Goal: Task Accomplishment & Management: Complete application form

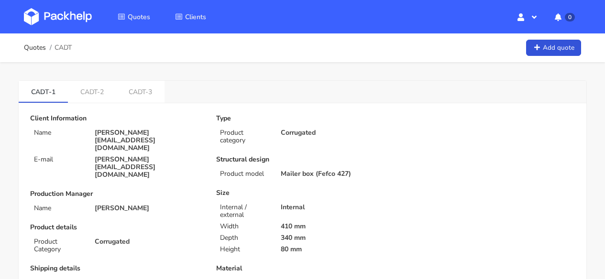
click at [52, 15] on img at bounding box center [58, 16] width 68 height 17
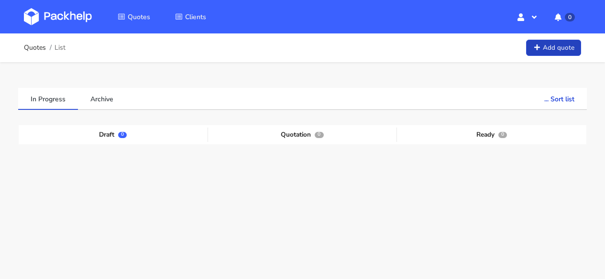
click at [558, 48] on link "Add quote" at bounding box center [553, 48] width 55 height 17
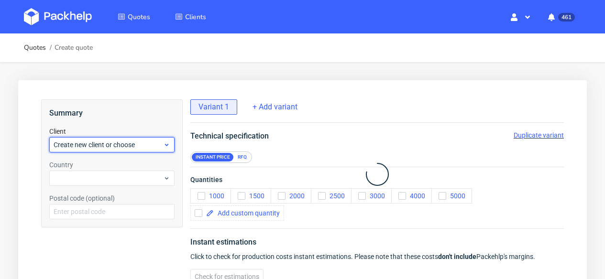
click at [144, 229] on div "Summary Client Create new client or choose Country Postal code (optional)" at bounding box center [112, 196] width 142 height 193
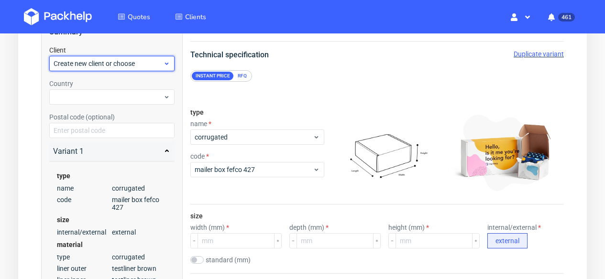
click at [129, 61] on span "Create new client or choose" at bounding box center [109, 64] width 110 height 10
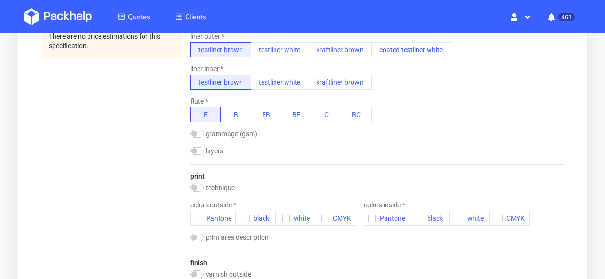
scroll to position [5, 0]
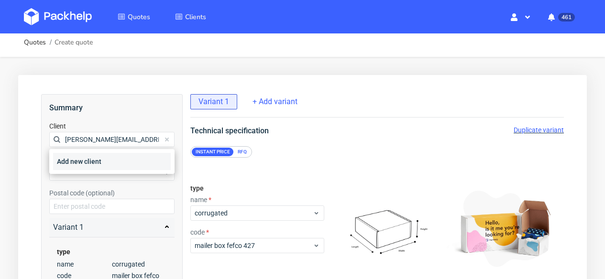
type input "maria.dias@pt.nilorn.com"
click at [101, 157] on div "Add new client" at bounding box center [112, 161] width 118 height 17
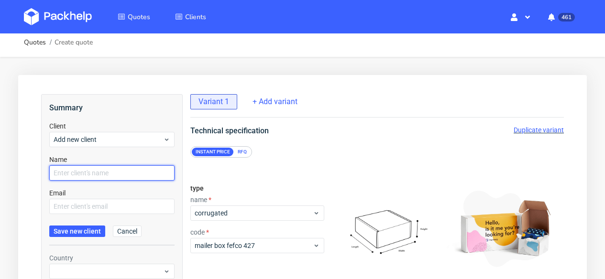
click at [95, 173] on input "text" at bounding box center [111, 173] width 125 height 15
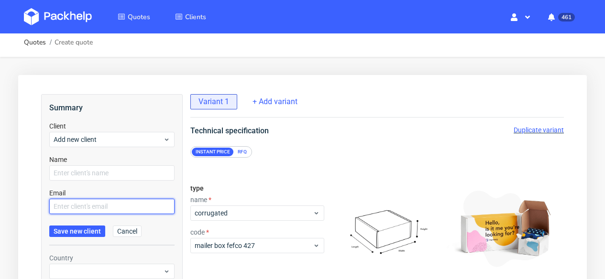
click at [93, 203] on input "text" at bounding box center [111, 206] width 125 height 15
paste input "maria.dias@pt.nilorn.com"
type input "maria.dias@pt.nilorn.com"
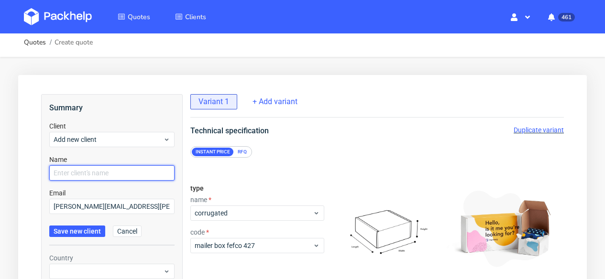
click at [89, 172] on input "text" at bounding box center [111, 173] width 125 height 15
type input "Maria Dias"
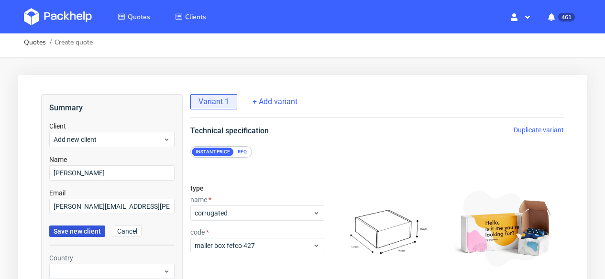
click at [77, 236] on button "Save new client" at bounding box center [77, 231] width 56 height 11
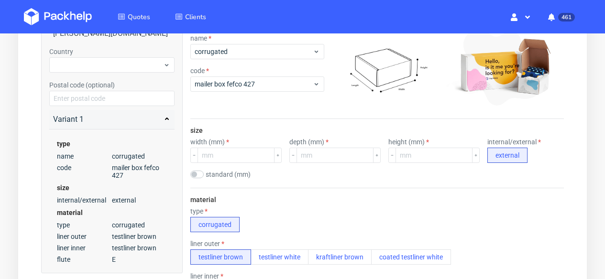
scroll to position [0, 0]
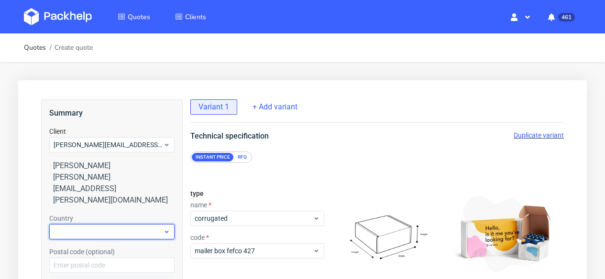
click at [132, 224] on div at bounding box center [111, 231] width 125 height 15
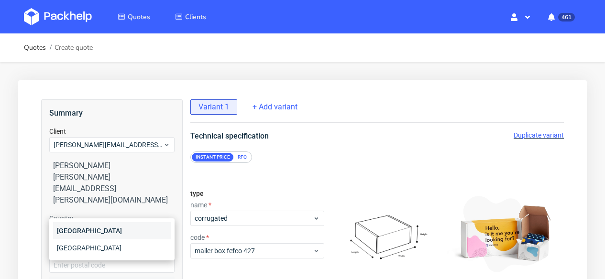
type input "por"
click at [140, 231] on div "[GEOGRAPHIC_DATA]" at bounding box center [112, 230] width 118 height 17
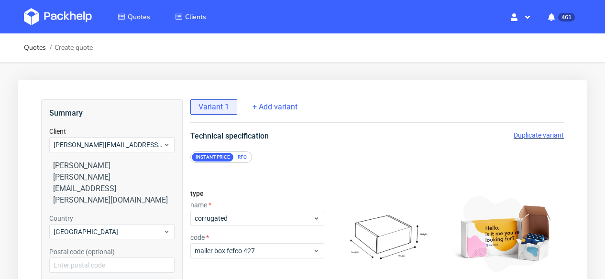
click at [248, 159] on div "RFQ" at bounding box center [242, 157] width 17 height 9
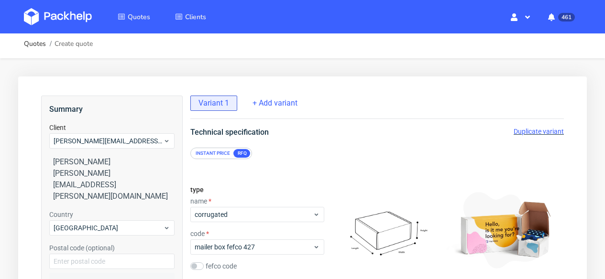
scroll to position [4, 0]
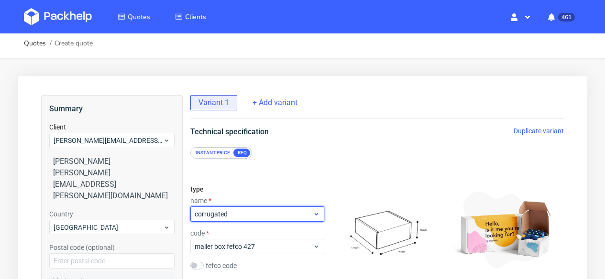
click at [232, 211] on span "corrugated" at bounding box center [254, 215] width 118 height 10
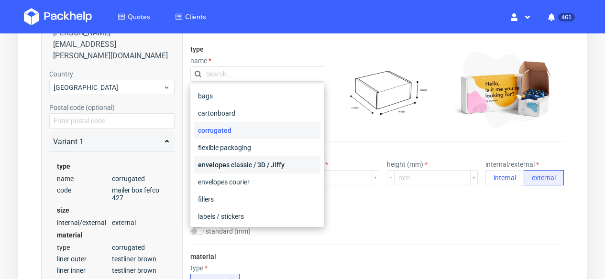
scroll to position [153, 0]
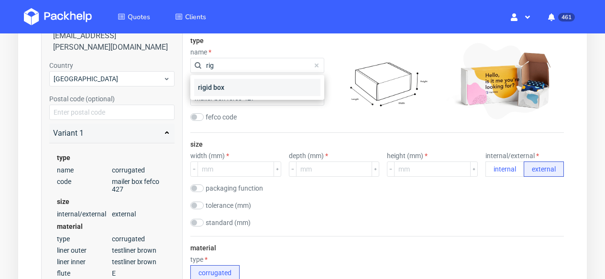
type input "rig"
click at [238, 85] on div "rigid box" at bounding box center [257, 87] width 126 height 17
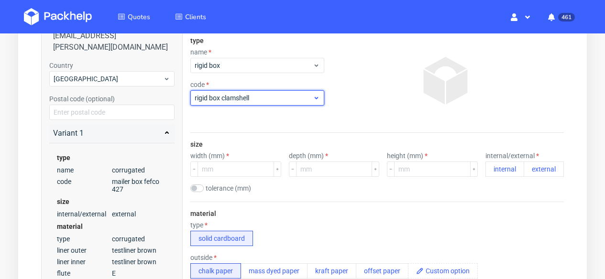
click at [239, 102] on span "rigid box clamshell" at bounding box center [254, 98] width 118 height 10
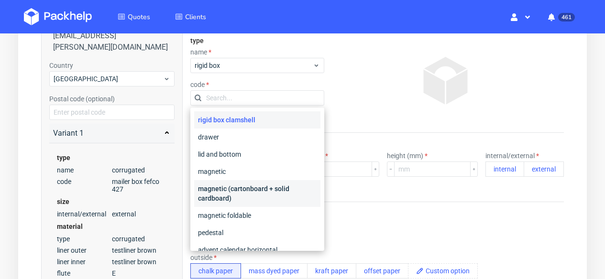
click at [249, 191] on div "magnetic (cartonboard + solid cardboard)" at bounding box center [257, 193] width 126 height 27
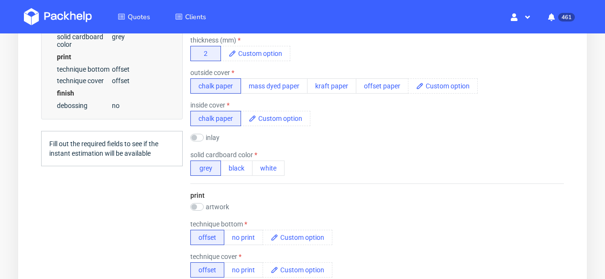
scroll to position [111, 0]
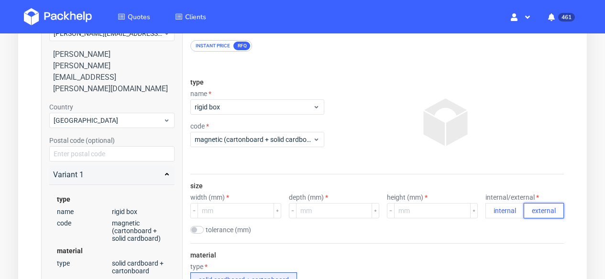
click at [550, 203] on button "external" at bounding box center [544, 210] width 40 height 15
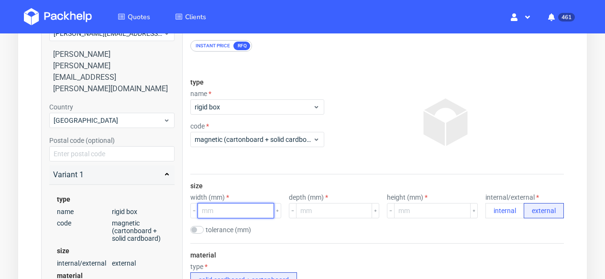
click at [215, 214] on input "number" at bounding box center [236, 210] width 77 height 15
type input "324"
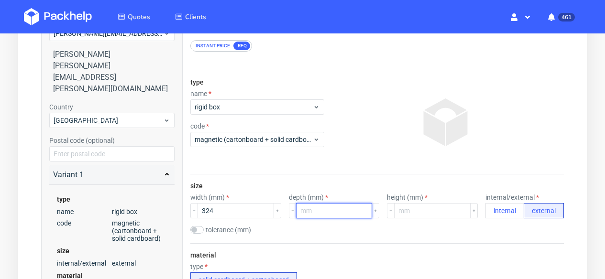
click at [330, 206] on input "number" at bounding box center [334, 210] width 77 height 15
type input "184"
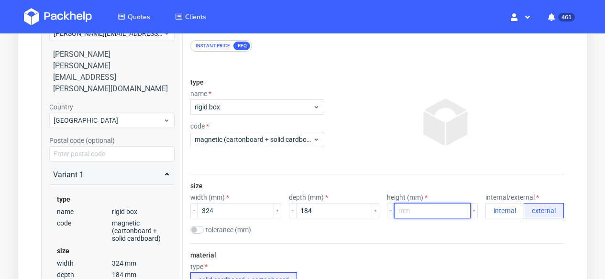
click at [411, 209] on input "number" at bounding box center [432, 210] width 77 height 15
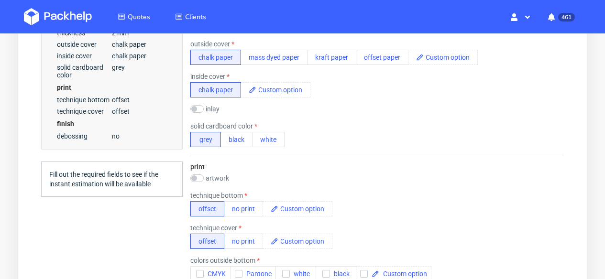
scroll to position [471, 0]
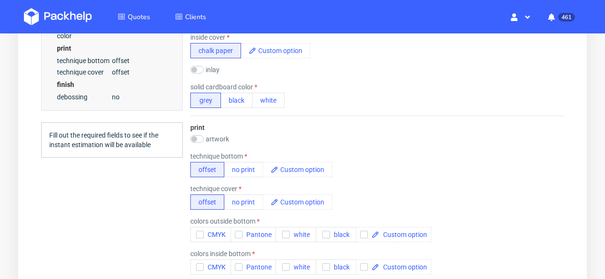
type input "57"
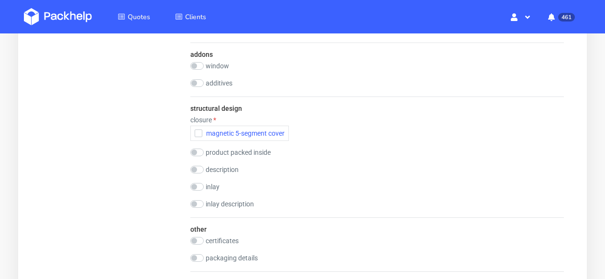
scroll to position [183, 0]
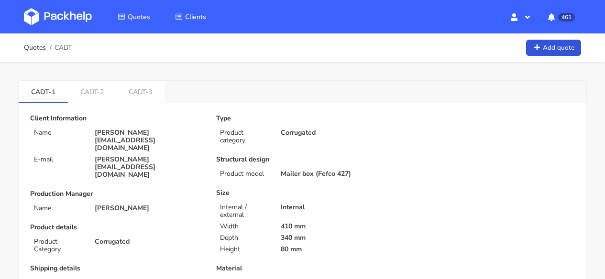
click at [83, 11] on img at bounding box center [58, 16] width 68 height 17
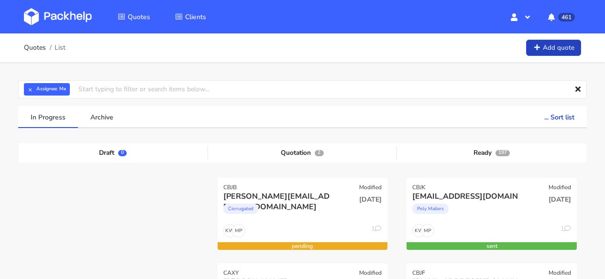
click at [543, 48] on link "Add quote" at bounding box center [553, 48] width 55 height 17
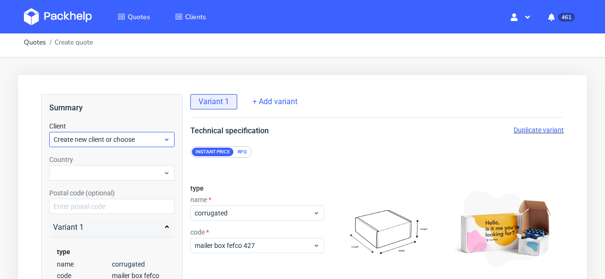
click at [117, 145] on div "Create new client or choose" at bounding box center [111, 139] width 125 height 15
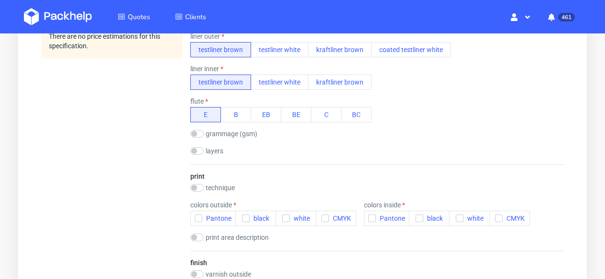
scroll to position [5, 0]
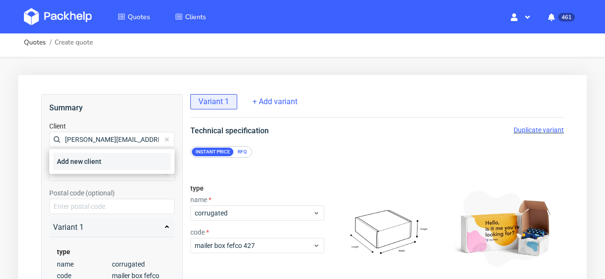
type input "[PERSON_NAME][EMAIL_ADDRESS][DOMAIN_NAME]"
click at [115, 159] on div "Add new client" at bounding box center [112, 161] width 118 height 17
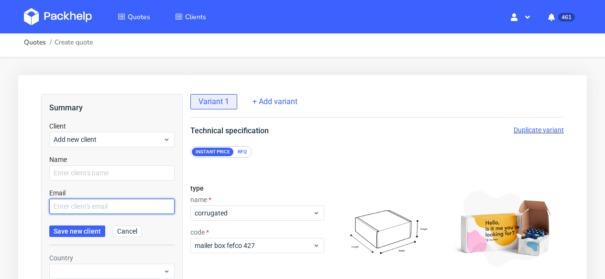
click at [76, 208] on input "text" at bounding box center [111, 206] width 125 height 15
paste input "[PERSON_NAME][EMAIL_ADDRESS][DOMAIN_NAME]"
type input "[PERSON_NAME][EMAIL_ADDRESS][DOMAIN_NAME]"
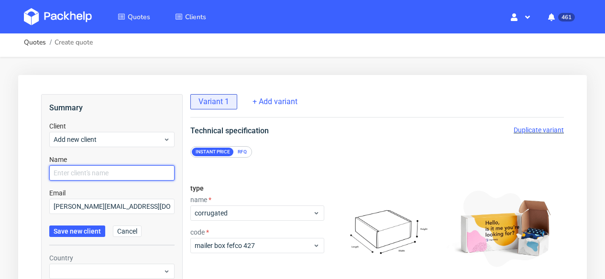
click at [73, 172] on input "text" at bounding box center [111, 173] width 125 height 15
type input "[PERSON_NAME]"
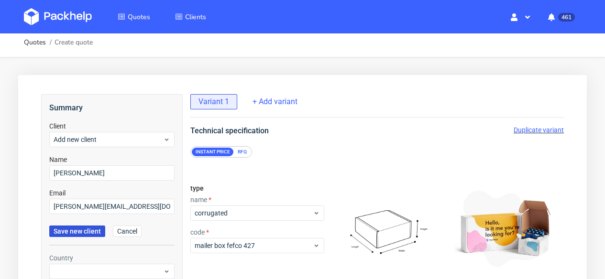
click at [67, 233] on span "Save new client" at bounding box center [77, 231] width 47 height 7
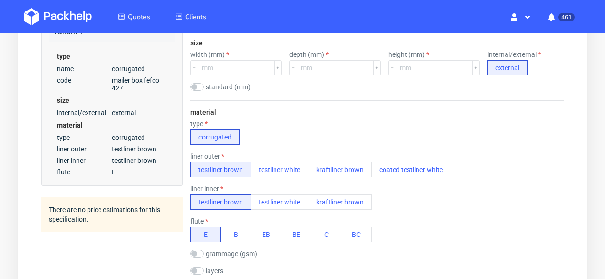
scroll to position [121, 0]
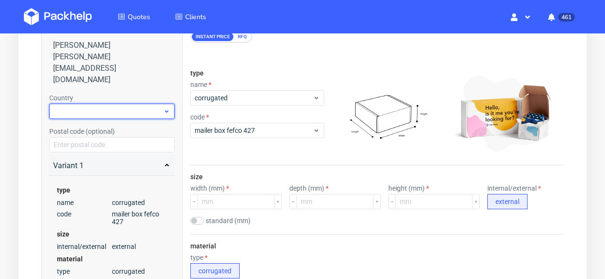
click at [75, 104] on div at bounding box center [111, 111] width 125 height 15
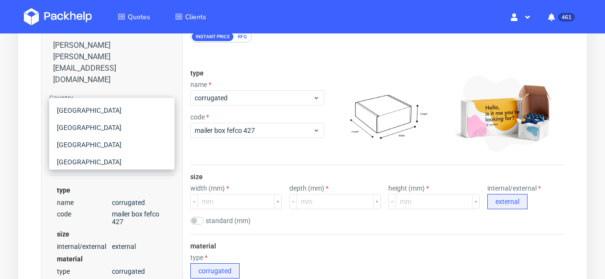
type input "f"
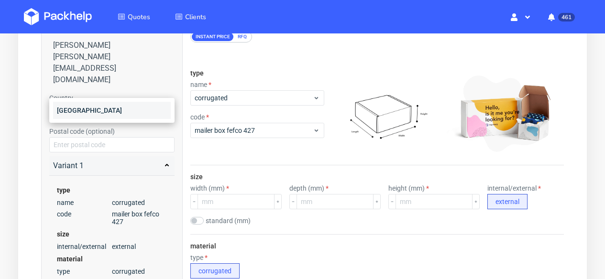
type input "net"
click at [131, 113] on div "[GEOGRAPHIC_DATA]" at bounding box center [112, 110] width 118 height 17
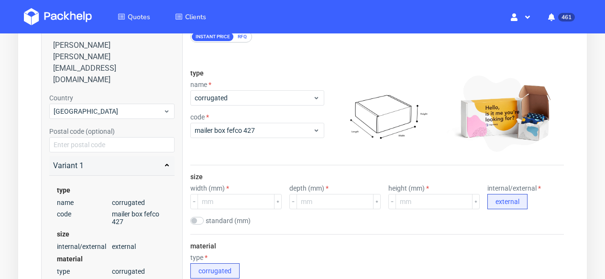
click at [247, 40] on div "RFQ" at bounding box center [242, 37] width 17 height 9
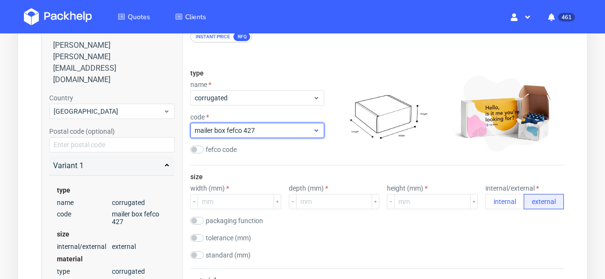
click at [268, 128] on span "mailer box fefco 427" at bounding box center [254, 131] width 118 height 10
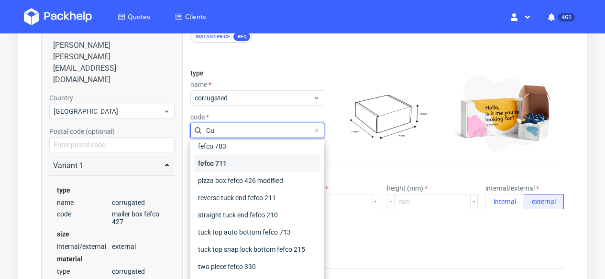
scroll to position [0, 0]
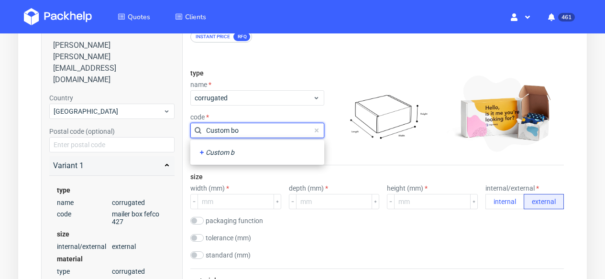
type input "Custom box"
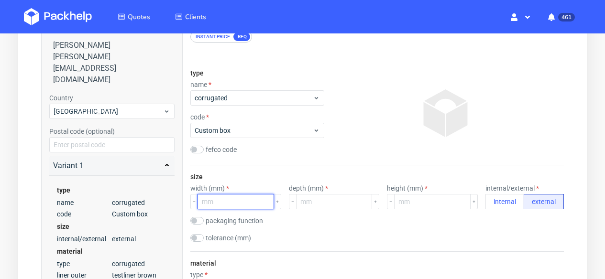
click at [242, 207] on input "number" at bounding box center [236, 201] width 77 height 15
type input "627"
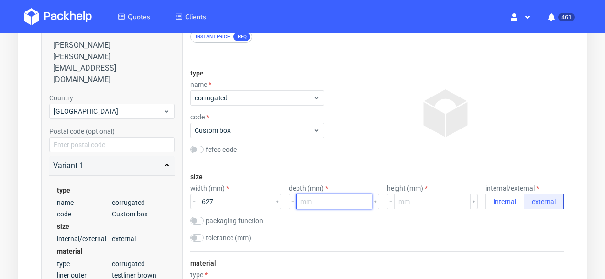
click at [343, 200] on input "number" at bounding box center [334, 201] width 77 height 15
type input "185"
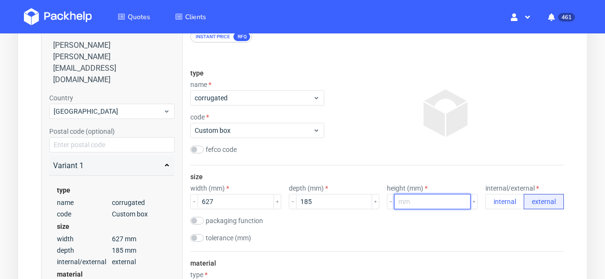
click at [418, 204] on input "number" at bounding box center [432, 201] width 77 height 15
type input "165"
click at [392, 242] on div "tolerance (mm)" at bounding box center [377, 239] width 374 height 10
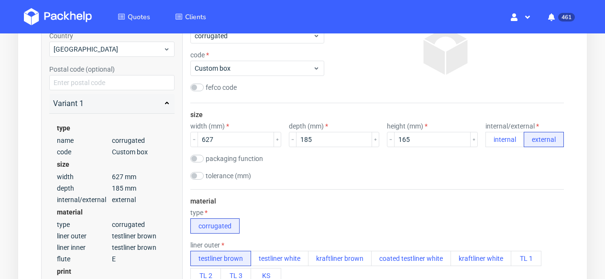
scroll to position [236, 0]
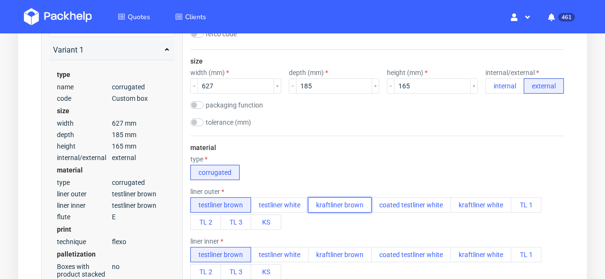
click at [345, 207] on button "kraftliner brown" at bounding box center [340, 205] width 64 height 15
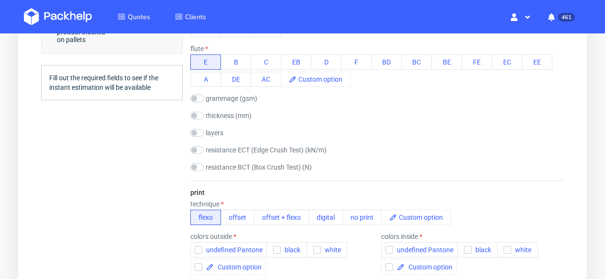
scroll to position [432, 0]
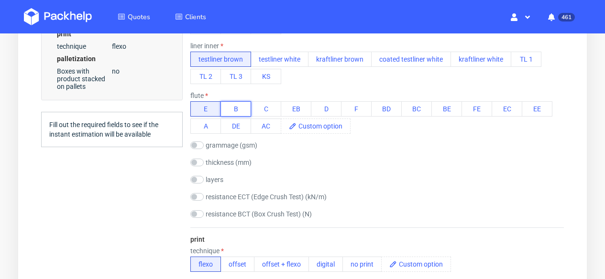
click at [234, 107] on button "B" at bounding box center [236, 108] width 31 height 15
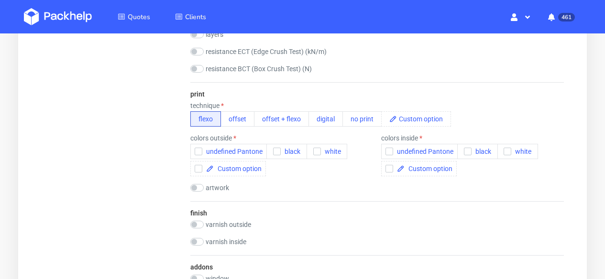
scroll to position [596, 0]
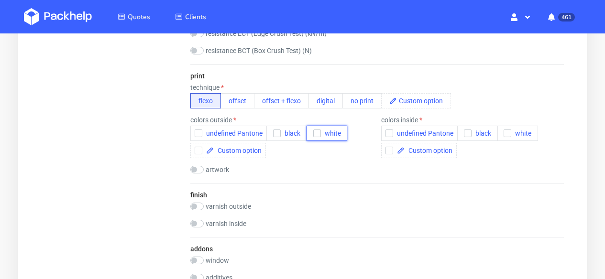
click at [331, 132] on span "white" at bounding box center [331, 134] width 20 height 8
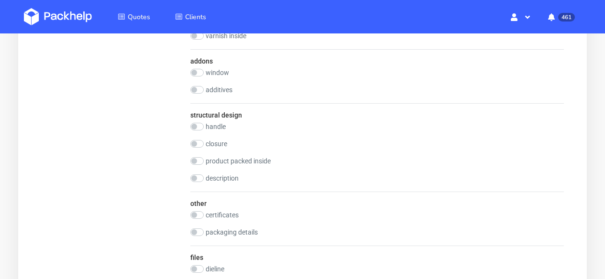
scroll to position [773, 0]
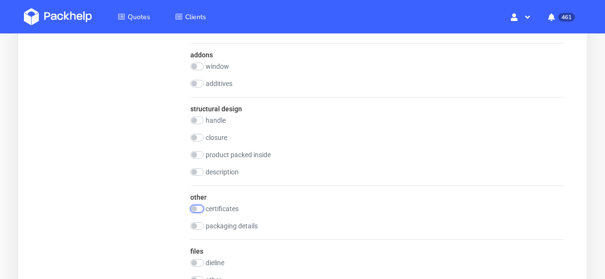
click at [199, 209] on input "checkbox" at bounding box center [196, 209] width 13 height 8
checkbox input "true"
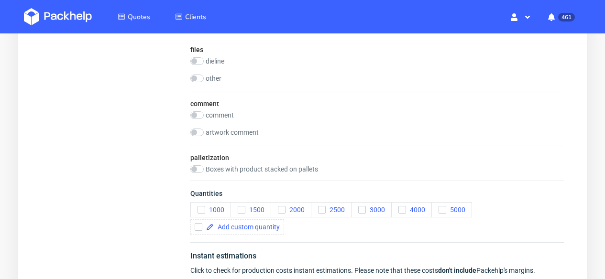
scroll to position [856, 0]
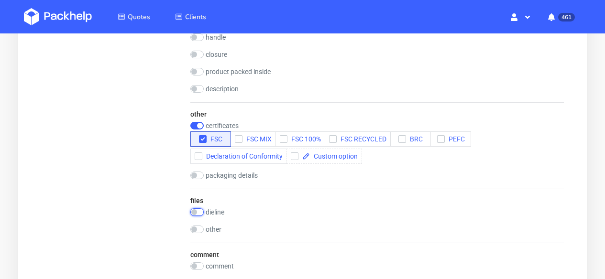
click at [199, 212] on input "checkbox" at bounding box center [196, 213] width 13 height 8
checkbox input "true"
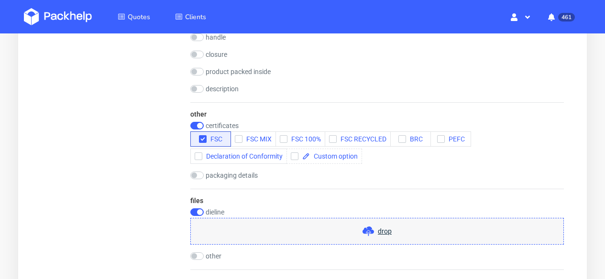
click at [383, 230] on span "drop" at bounding box center [385, 232] width 14 height 10
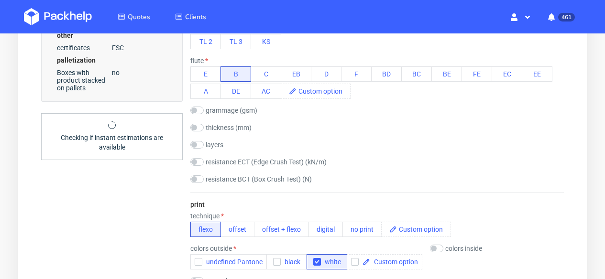
scroll to position [762, 0]
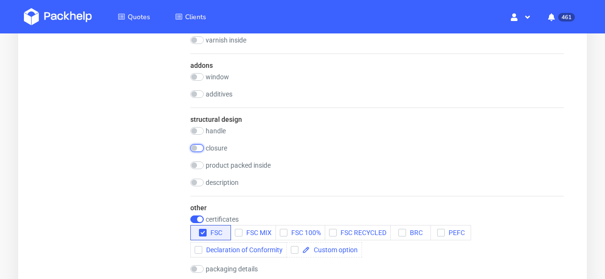
click at [201, 149] on input "checkbox" at bounding box center [196, 149] width 13 height 8
checkbox input "true"
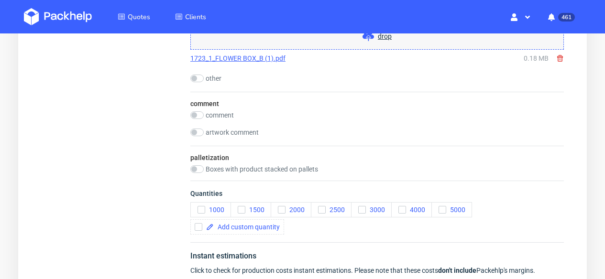
scroll to position [1213, 0]
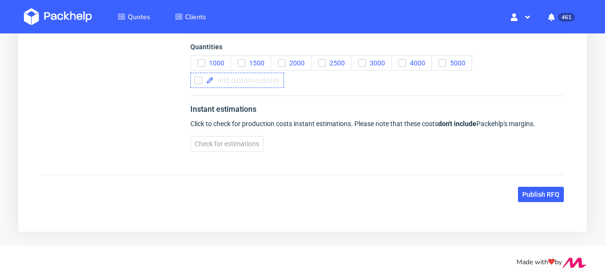
click at [247, 82] on span at bounding box center [247, 80] width 66 height 7
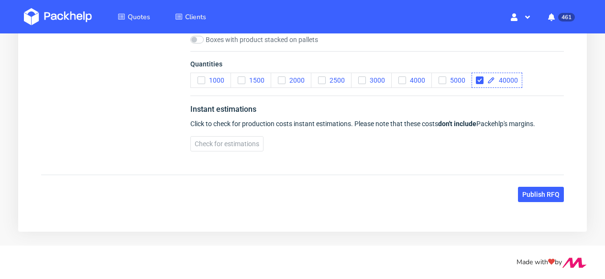
checkbox input "true"
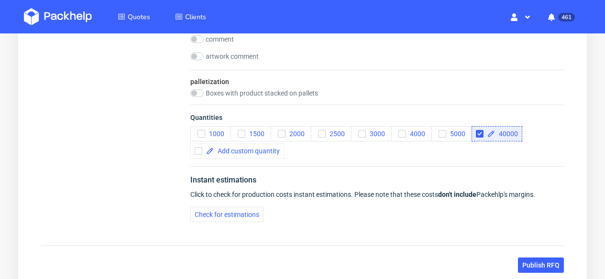
scroll to position [1154, 0]
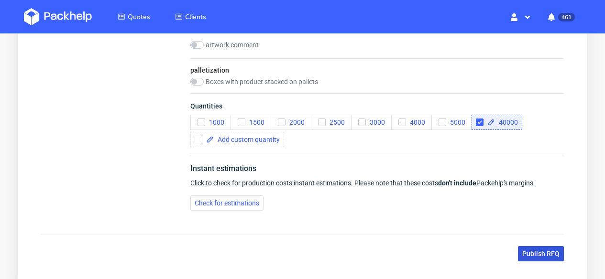
click at [547, 252] on span "Publish RFQ" at bounding box center [540, 254] width 37 height 7
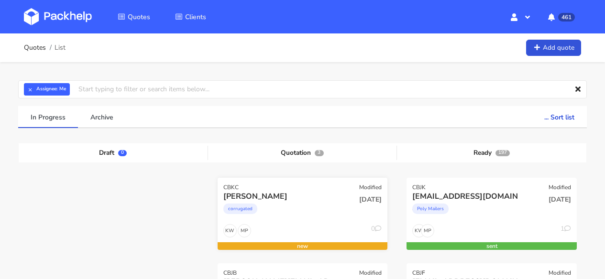
click at [302, 207] on div "corrugated" at bounding box center [277, 211] width 108 height 19
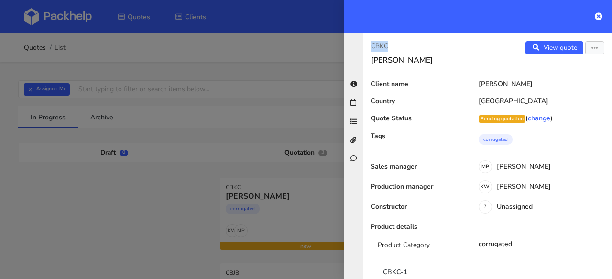
drag, startPoint x: 392, startPoint y: 46, endPoint x: 369, endPoint y: 46, distance: 22.5
click at [369, 46] on div "CBKC Quentin Houplain" at bounding box center [426, 53] width 124 height 24
copy p "CBKC"
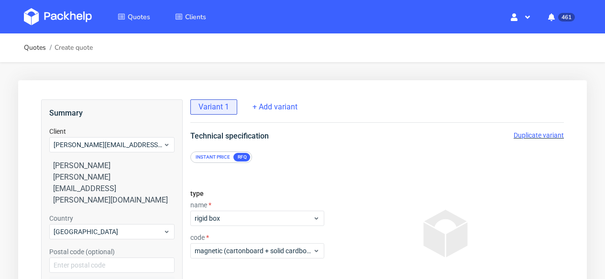
click at [71, 6] on link at bounding box center [65, 17] width 82 height 28
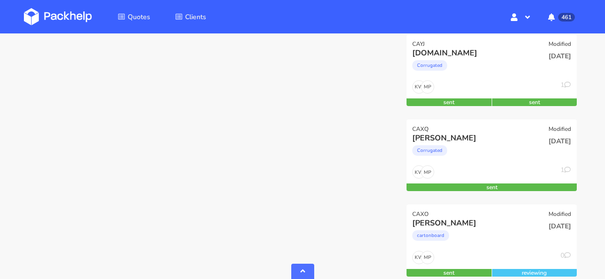
scroll to position [2875, 0]
click at [505, 150] on div "Corrugated" at bounding box center [466, 153] width 108 height 19
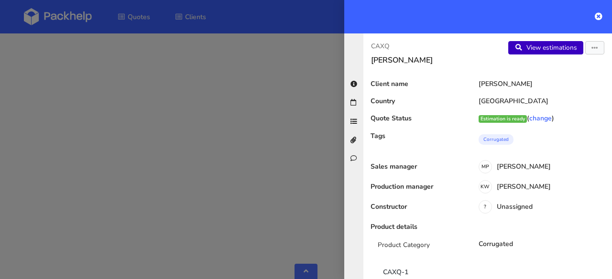
click at [532, 52] on link "View estimations" at bounding box center [546, 47] width 75 height 13
click at [596, 17] on icon at bounding box center [599, 16] width 8 height 8
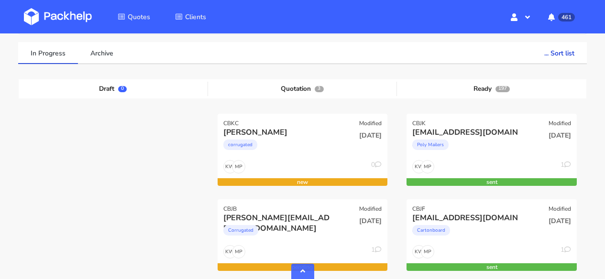
scroll to position [0, 0]
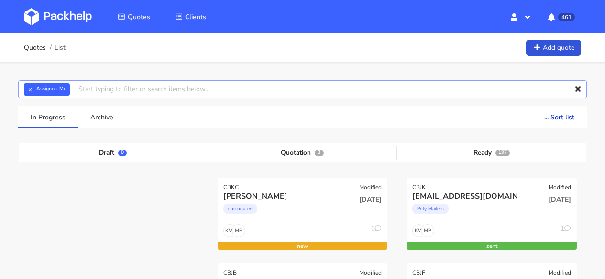
click at [91, 88] on input "text" at bounding box center [302, 89] width 569 height 18
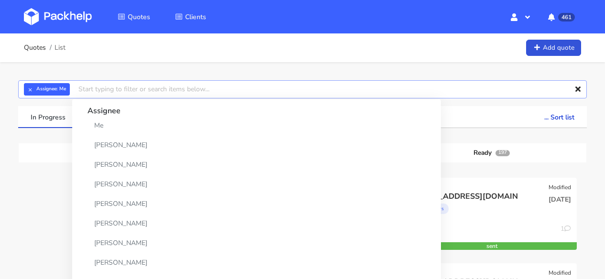
type input "C"
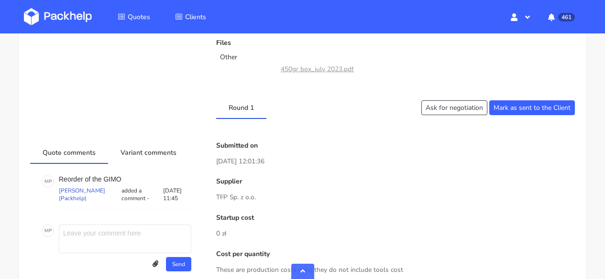
scroll to position [436, 0]
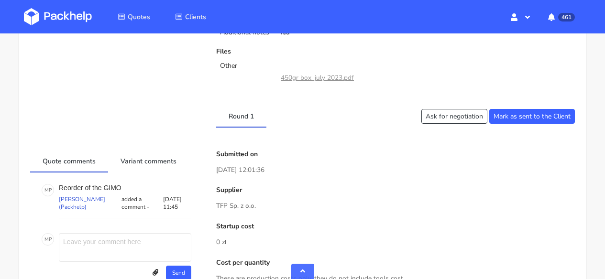
click at [342, 82] on link "450gr box_july 2023.pdf" at bounding box center [317, 77] width 73 height 9
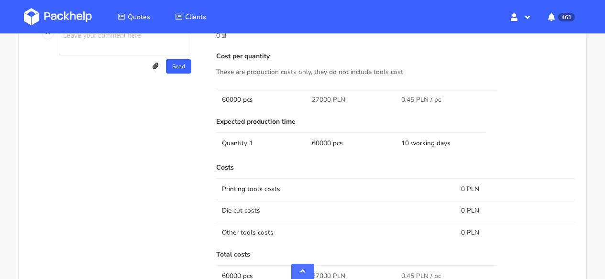
scroll to position [650, 0]
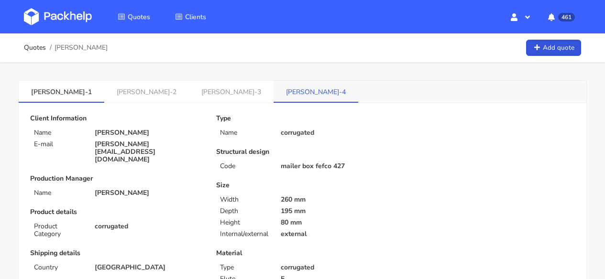
click at [274, 88] on link "[PERSON_NAME]-4" at bounding box center [316, 91] width 85 height 21
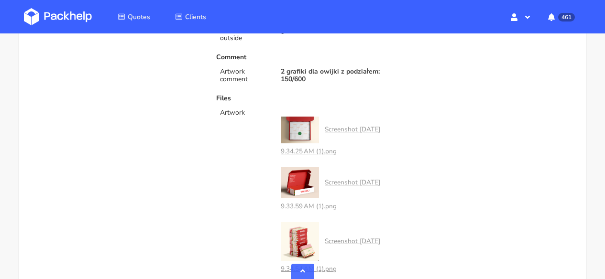
scroll to position [562, 0]
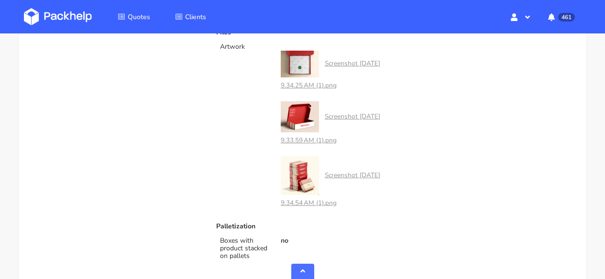
click at [353, 174] on link "Screenshot [DATE] 9.34.54 AM (1).png" at bounding box center [331, 189] width 100 height 37
click at [343, 116] on link "Screenshot [DATE] 9.33.59 AM (1).png" at bounding box center [331, 128] width 100 height 33
click at [350, 65] on link "Screenshot [DATE] 9.34.25 AM (1).png" at bounding box center [331, 74] width 100 height 31
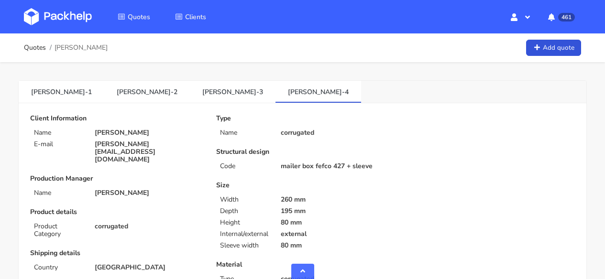
scroll to position [562, 0]
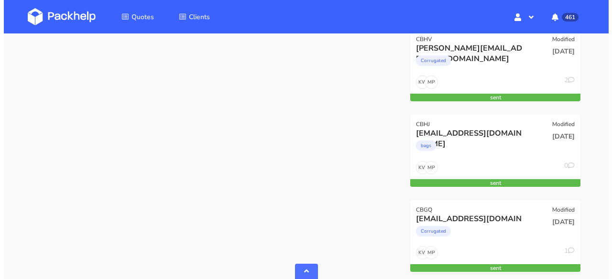
scroll to position [613, 0]
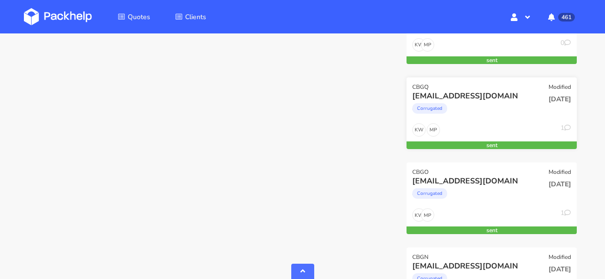
click at [482, 117] on div "Corrugated" at bounding box center [466, 110] width 108 height 19
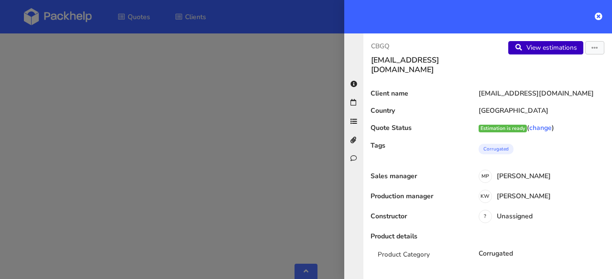
click at [548, 47] on link "View estimations" at bounding box center [546, 47] width 75 height 13
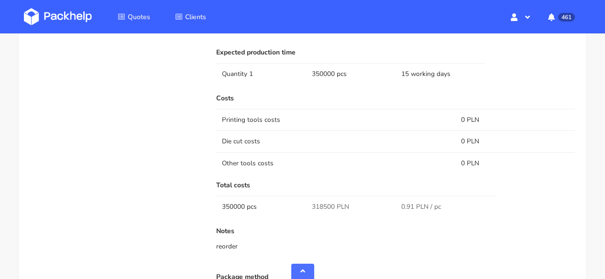
scroll to position [728, 0]
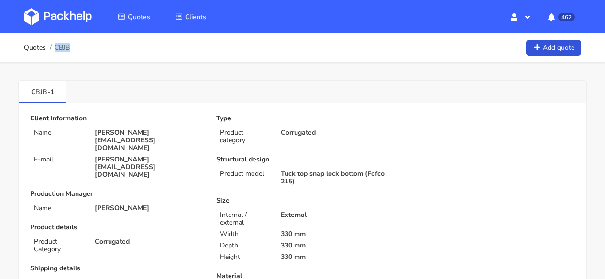
drag, startPoint x: 56, startPoint y: 44, endPoint x: 69, endPoint y: 49, distance: 14.7
click at [69, 49] on span "CBJB" at bounding box center [62, 48] width 15 height 8
copy span "CBJB"
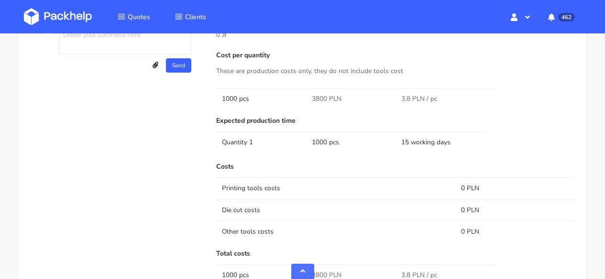
scroll to position [649, 0]
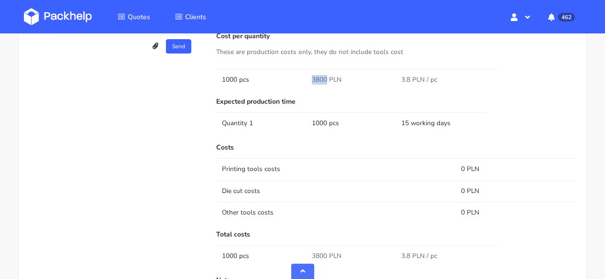
drag, startPoint x: 326, startPoint y: 77, endPoint x: 306, endPoint y: 77, distance: 20.1
click at [306, 77] on td "3800 PLN" at bounding box center [351, 80] width 90 height 22
copy span "3800"
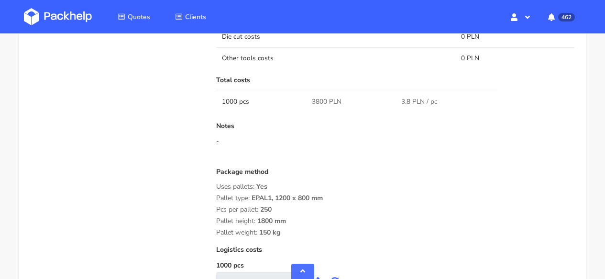
scroll to position [925, 0]
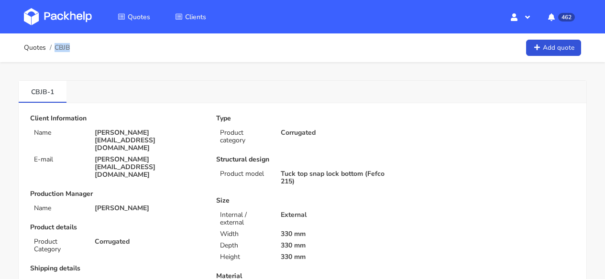
drag, startPoint x: 53, startPoint y: 47, endPoint x: 70, endPoint y: 46, distance: 17.7
click at [70, 46] on li "CBJB" at bounding box center [58, 48] width 24 height 8
copy span "CBJB"
click at [66, 19] on img at bounding box center [58, 16] width 68 height 17
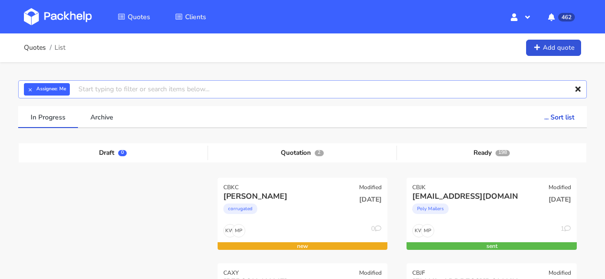
click at [108, 90] on input "text" at bounding box center [302, 89] width 569 height 18
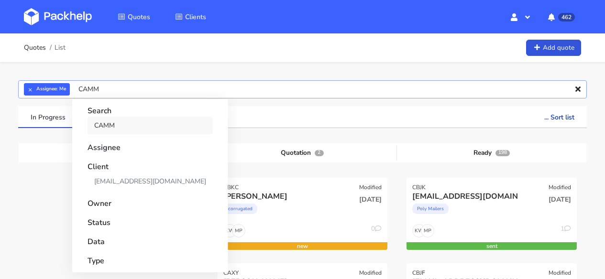
type input "CAMM"
click at [117, 124] on link "CAMM" at bounding box center [150, 126] width 125 height 18
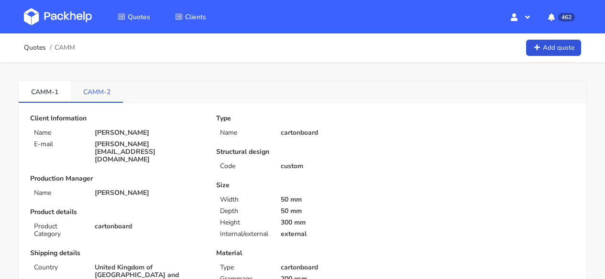
click at [97, 99] on link "CAMM-2" at bounding box center [97, 91] width 52 height 21
click at [43, 92] on link "CAMM-1" at bounding box center [45, 91] width 52 height 21
click at [94, 90] on link "CAMM-2" at bounding box center [97, 91] width 52 height 21
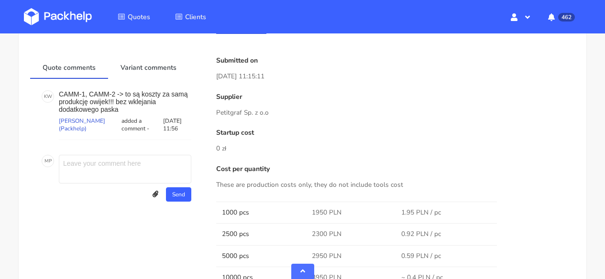
scroll to position [654, 0]
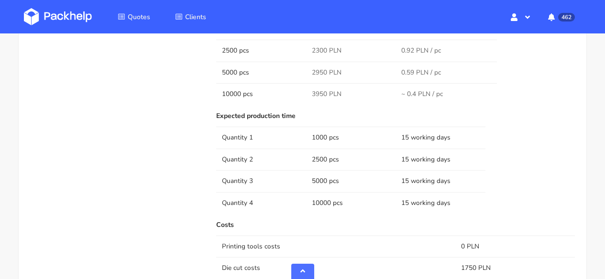
click at [57, 18] on img at bounding box center [58, 16] width 68 height 17
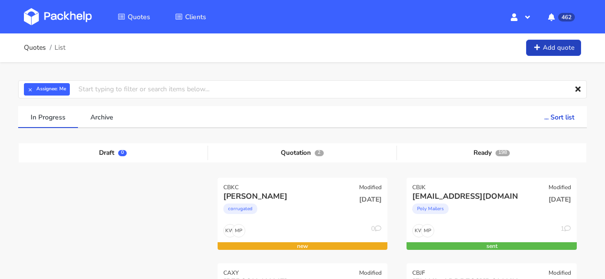
click at [551, 48] on link "Add quote" at bounding box center [553, 48] width 55 height 17
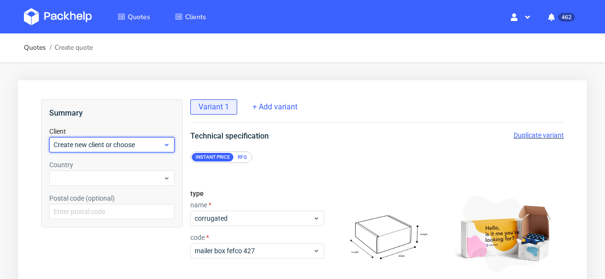
click at [105, 145] on span "Create new client or choose" at bounding box center [109, 145] width 110 height 10
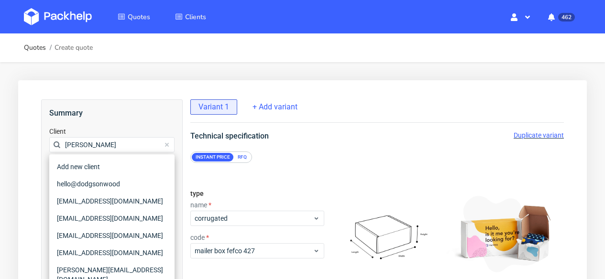
type input "[PERSON_NAME]"
drag, startPoint x: 100, startPoint y: 144, endPoint x: 45, endPoint y: 140, distance: 55.6
click at [45, 140] on div "Summary Client [PERSON_NAME] Country Postal code (optional) Variant 1 type name…" at bounding box center [112, 244] width 142 height 288
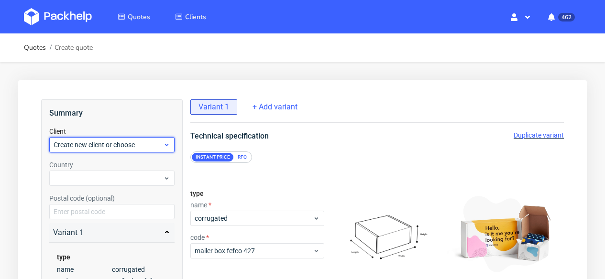
click at [86, 146] on span "Create new client or choose" at bounding box center [109, 145] width 110 height 10
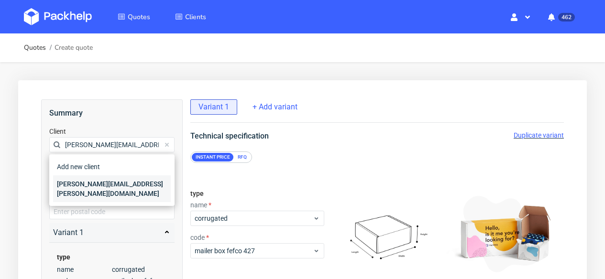
type input "[PERSON_NAME][EMAIL_ADDRESS][PERSON_NAME][DOMAIN_NAME]"
click at [86, 185] on div "[PERSON_NAME][EMAIL_ADDRESS][PERSON_NAME][DOMAIN_NAME]" at bounding box center [112, 189] width 118 height 27
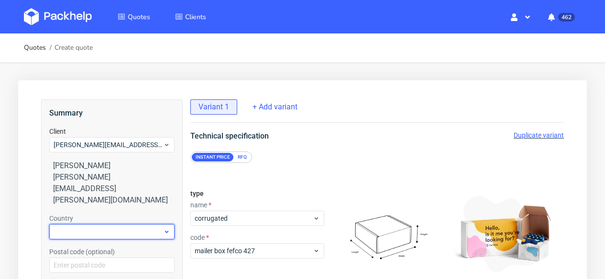
click at [82, 224] on div at bounding box center [111, 231] width 125 height 15
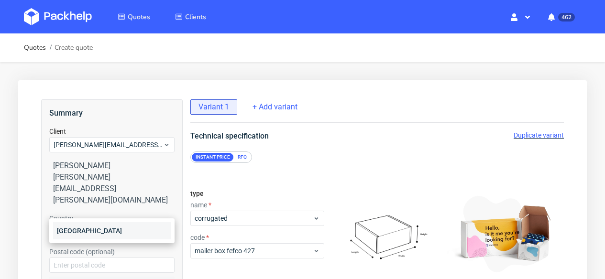
type input "port"
click at [74, 235] on div "[GEOGRAPHIC_DATA]" at bounding box center [112, 230] width 118 height 17
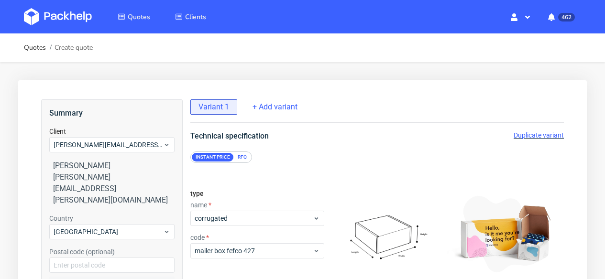
click at [242, 160] on div "RFQ" at bounding box center [242, 157] width 17 height 9
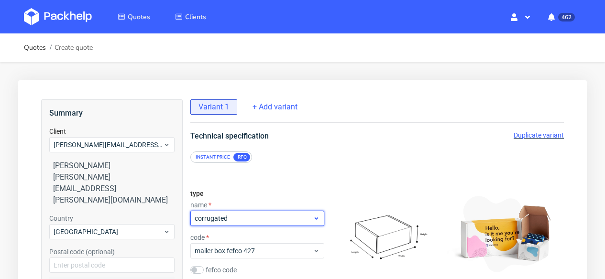
click at [220, 212] on div "corrugated" at bounding box center [257, 218] width 134 height 15
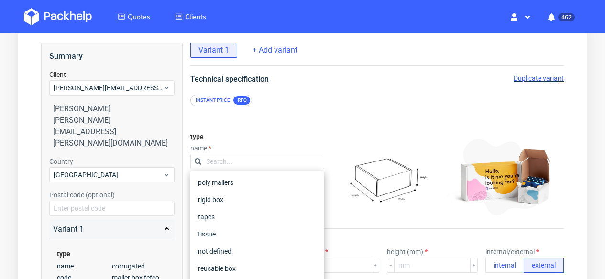
scroll to position [174, 0]
click at [225, 203] on div "rigid box" at bounding box center [257, 198] width 126 height 17
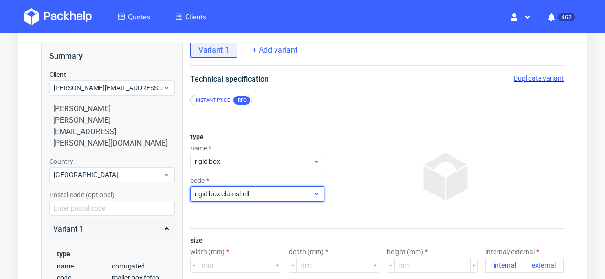
click at [241, 196] on span "rigid box clamshell" at bounding box center [254, 194] width 118 height 10
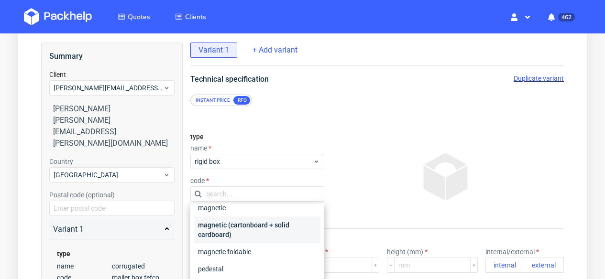
scroll to position [61, 0]
click at [241, 228] on div "magnetic (cartonboard + solid cardboard)" at bounding box center [257, 228] width 126 height 27
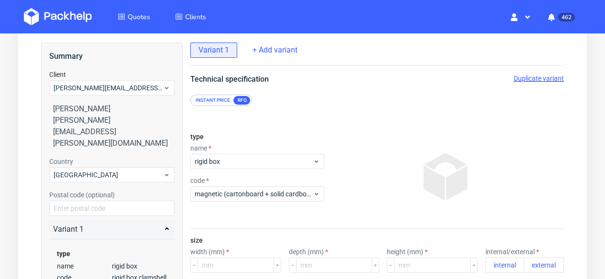
click at [350, 166] on div at bounding box center [446, 177] width 236 height 96
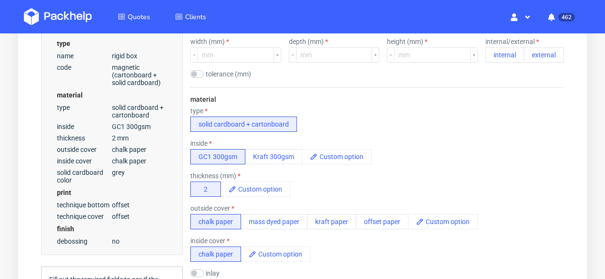
scroll to position [177, 0]
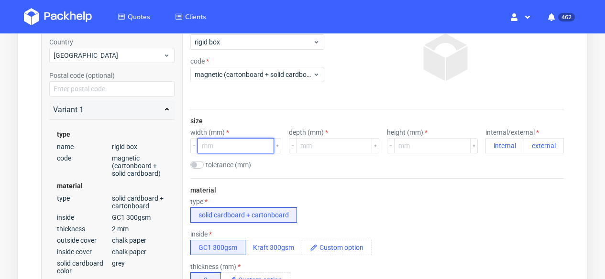
click at [242, 149] on input "number" at bounding box center [236, 145] width 77 height 15
type input "324"
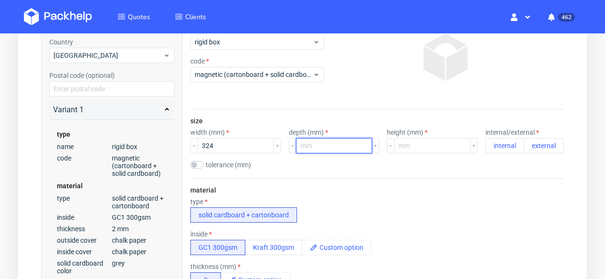
click at [336, 144] on input "number" at bounding box center [334, 145] width 77 height 15
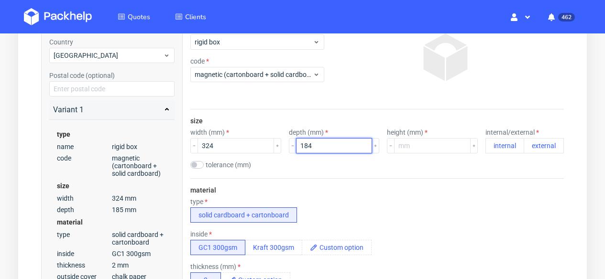
type input "184"
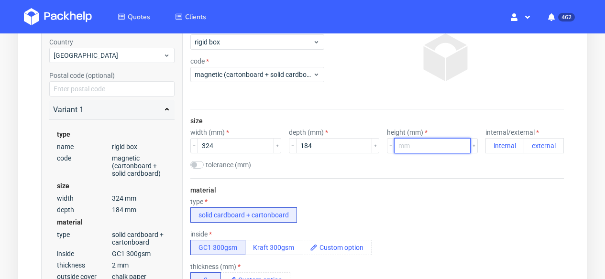
click at [443, 147] on input "number" at bounding box center [432, 145] width 77 height 15
type input "57"
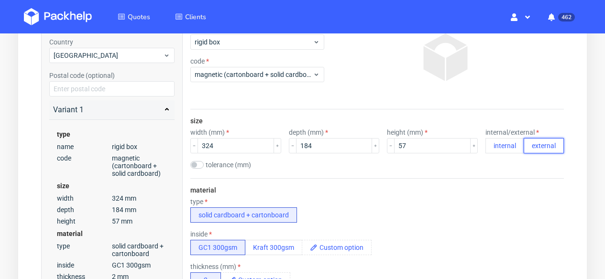
click at [550, 141] on button "external" at bounding box center [544, 145] width 40 height 15
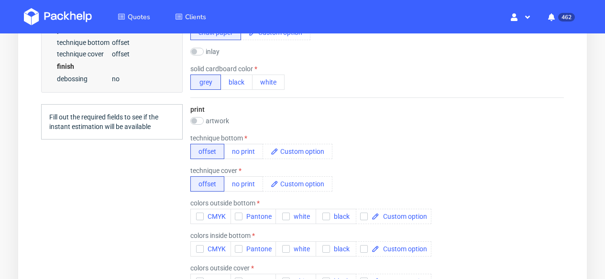
scroll to position [516, 0]
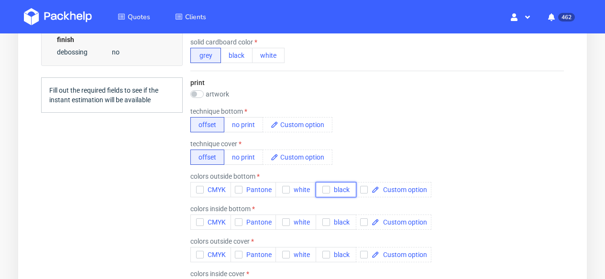
click at [347, 187] on span "black" at bounding box center [340, 190] width 20 height 8
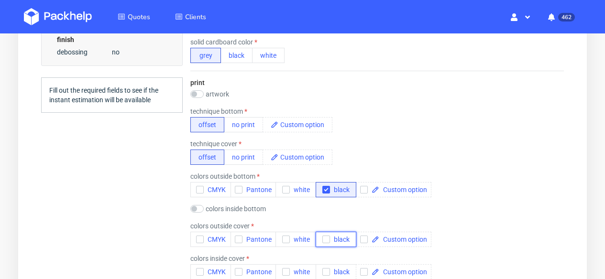
click at [341, 236] on span "black" at bounding box center [340, 240] width 20 height 8
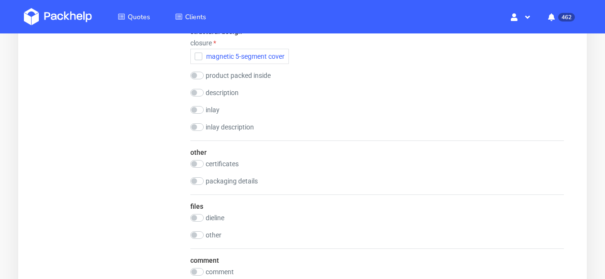
scroll to position [1425, 0]
click at [200, 163] on input "checkbox" at bounding box center [196, 163] width 13 height 8
checkbox input "true"
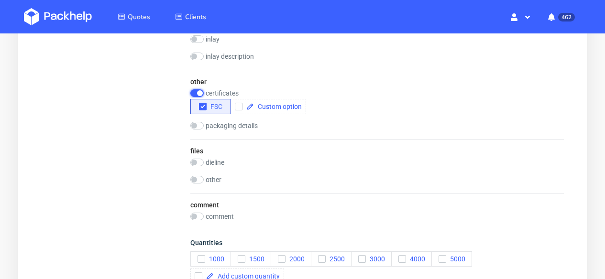
scroll to position [1614, 0]
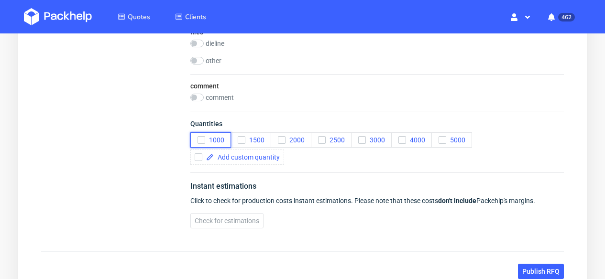
click at [203, 145] on button "1000" at bounding box center [210, 140] width 41 height 15
click at [287, 145] on button "2000" at bounding box center [291, 140] width 41 height 15
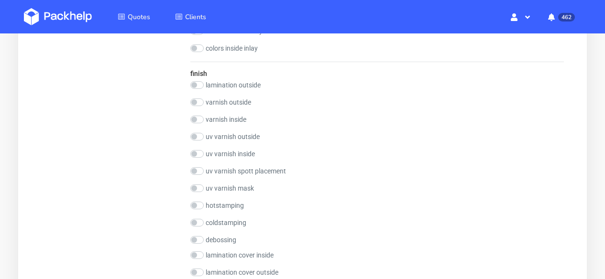
scroll to position [760, 0]
click at [202, 208] on input "checkbox" at bounding box center [196, 207] width 13 height 8
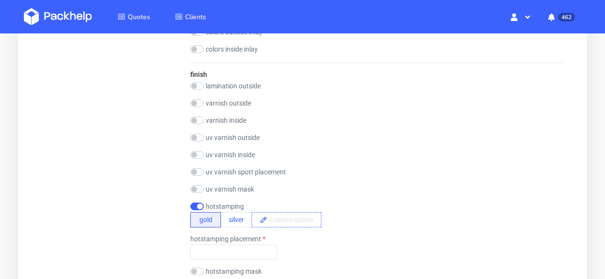
click at [281, 221] on span at bounding box center [294, 220] width 54 height 14
checkbox input "false"
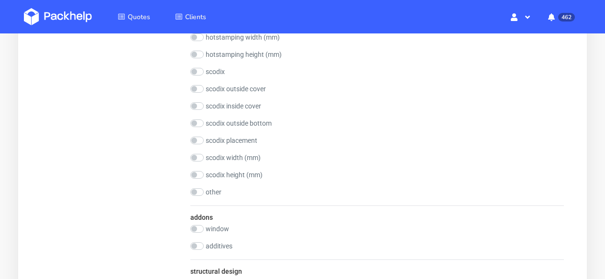
scroll to position [1096, 0]
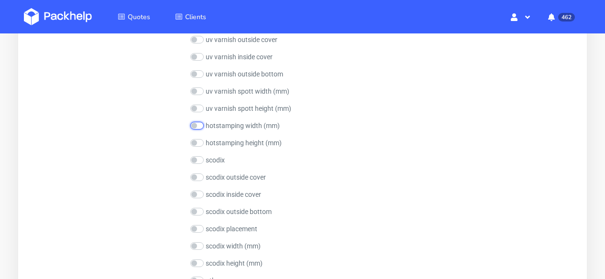
click at [202, 124] on input "checkbox" at bounding box center [196, 126] width 13 height 8
checkbox input "true"
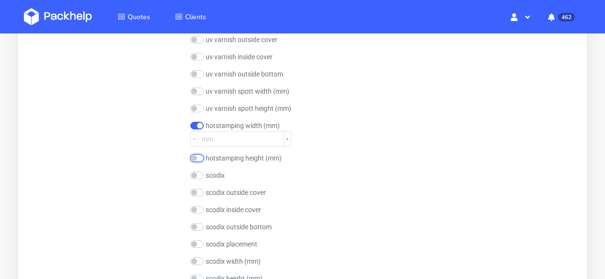
click at [198, 158] on input "checkbox" at bounding box center [196, 159] width 13 height 8
checkbox input "true"
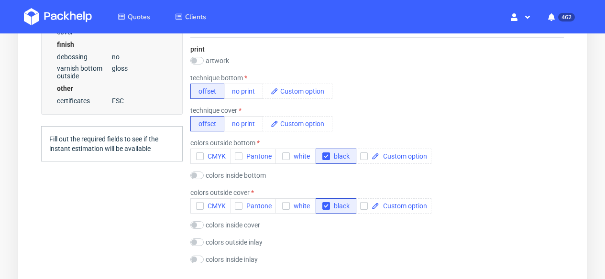
scroll to position [368, 0]
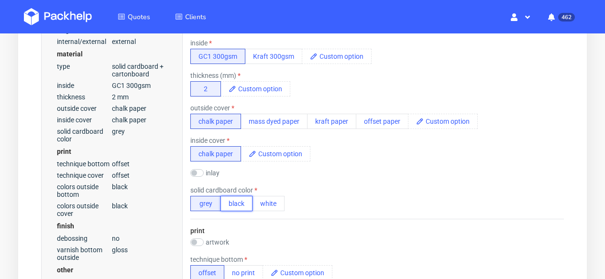
click at [232, 209] on button "black" at bounding box center [237, 203] width 32 height 15
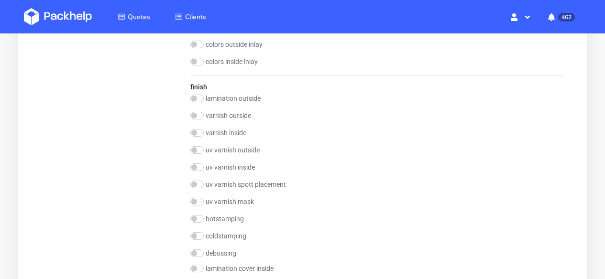
scroll to position [845, 0]
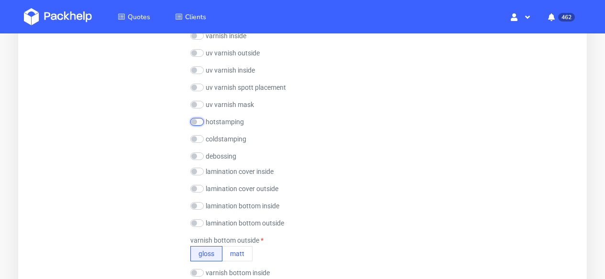
click at [202, 124] on input "checkbox" at bounding box center [196, 122] width 13 height 8
checkbox input "true"
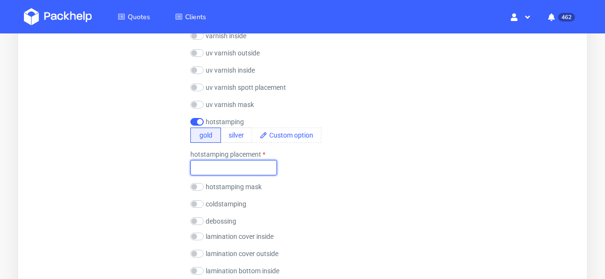
click at [233, 164] on input "text" at bounding box center [233, 167] width 87 height 15
type input "as in the artwork attached"
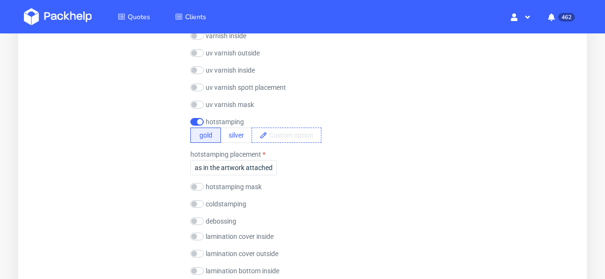
click at [291, 139] on span at bounding box center [294, 135] width 54 height 14
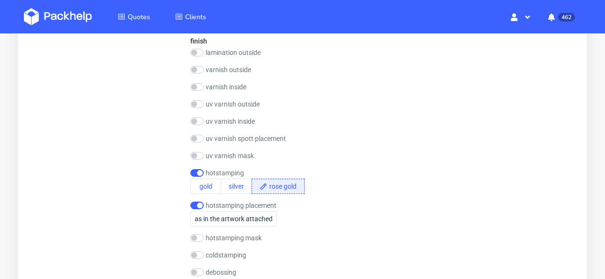
scroll to position [792, 0]
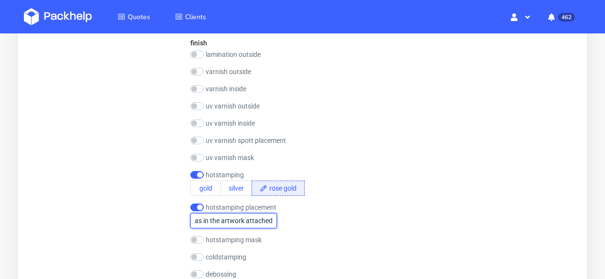
click at [222, 219] on input "as in the artwork attached" at bounding box center [233, 220] width 87 height 15
click at [271, 220] on input "as in the artwork attached" at bounding box center [233, 220] width 87 height 15
type input "as in the artwork attached: PC Giftbox"
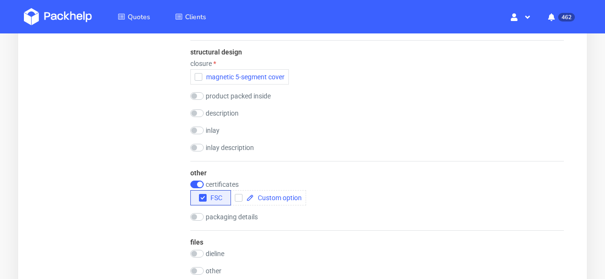
scroll to position [1568, 0]
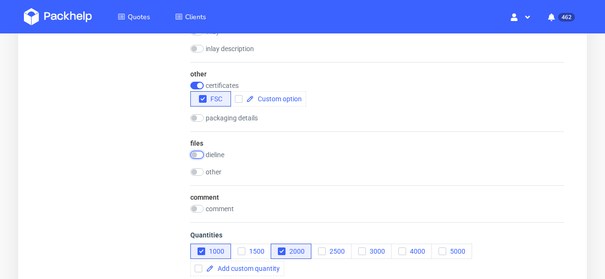
click at [198, 155] on input "checkbox" at bounding box center [196, 155] width 13 height 8
checkbox input "true"
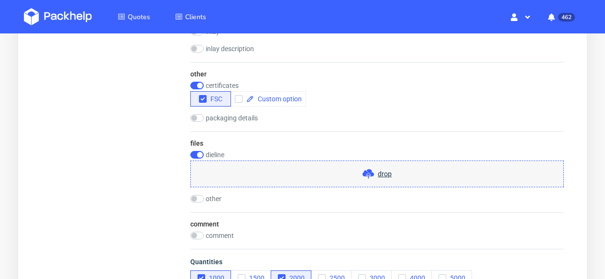
click at [375, 175] on span at bounding box center [370, 173] width 15 height 11
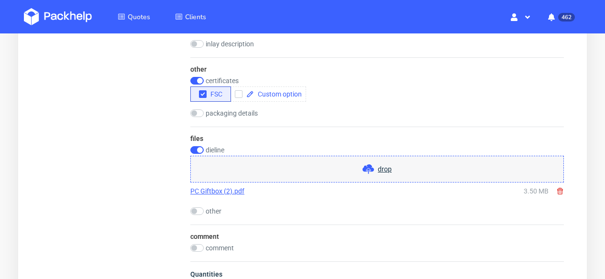
scroll to position [1582, 0]
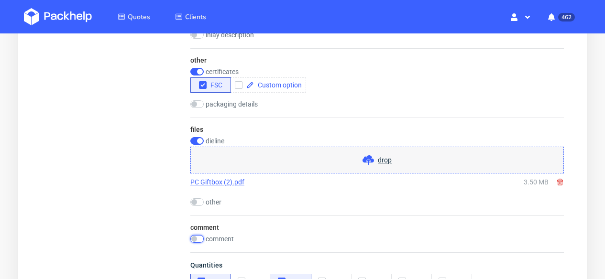
click at [196, 237] on input "checkbox" at bounding box center [196, 239] width 13 height 8
checkbox input "true"
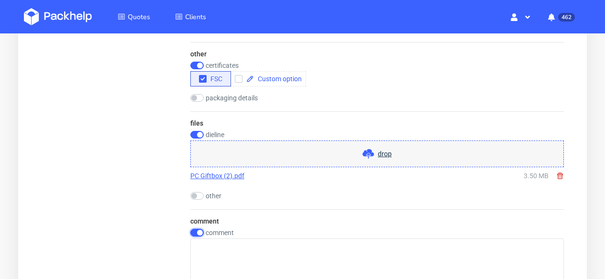
scroll to position [1597, 0]
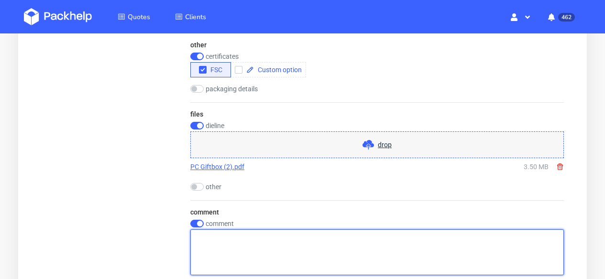
click at [220, 245] on textarea at bounding box center [377, 253] width 374 height 46
paste textarea "NILXMAS 2004 6004.pd"
click at [195, 238] on textarea "NILXMAS 2004 6004.pd" at bounding box center [377, 253] width 374 height 46
click at [366, 241] on textarea "konstrukcja jak w pliku: NILXMAS 2004 6004.pd" at bounding box center [377, 253] width 374 height 46
type textarea "konstrukcja jak w pliku: NILXMAS 2004 6004.pd - BEZ czarnej wkładki"
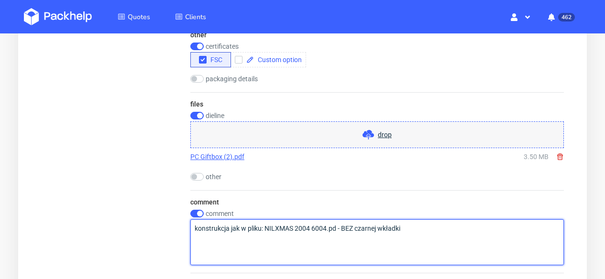
scroll to position [1608, 0]
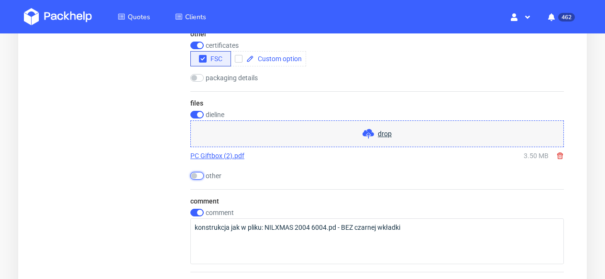
click at [197, 176] on input "checkbox" at bounding box center [196, 176] width 13 height 8
checkbox input "true"
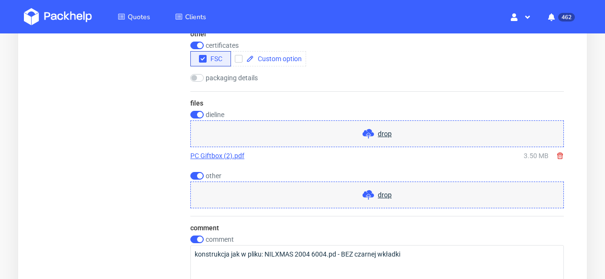
click at [384, 192] on span "drop" at bounding box center [385, 195] width 14 height 10
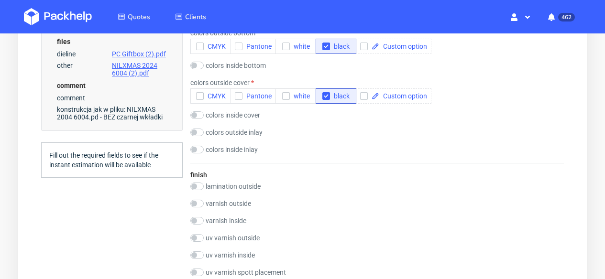
scroll to position [662, 0]
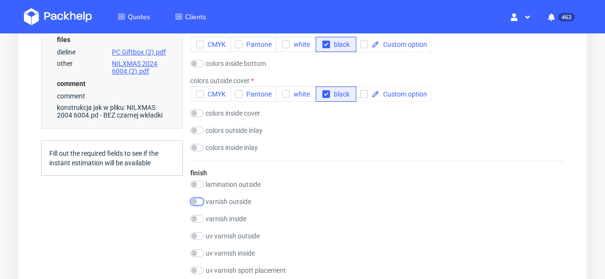
click at [198, 201] on input "checkbox" at bounding box center [196, 202] width 13 height 8
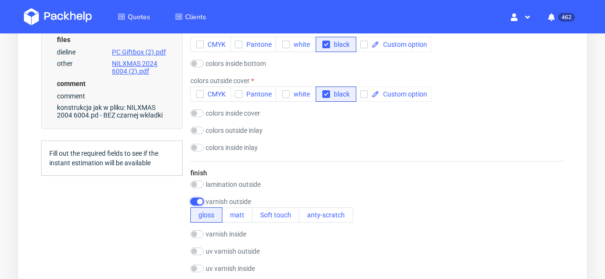
click at [195, 202] on input "checkbox" at bounding box center [196, 202] width 13 height 8
checkbox input "false"
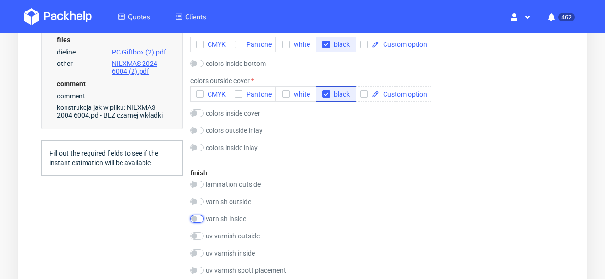
click at [198, 217] on input "checkbox" at bounding box center [196, 219] width 13 height 8
checkbox input "true"
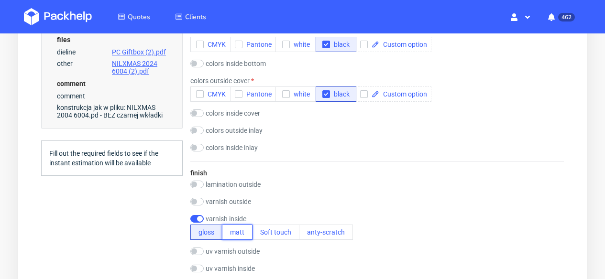
click at [240, 232] on button "matt" at bounding box center [237, 232] width 31 height 15
click at [202, 203] on input "checkbox" at bounding box center [196, 202] width 13 height 8
checkbox input "true"
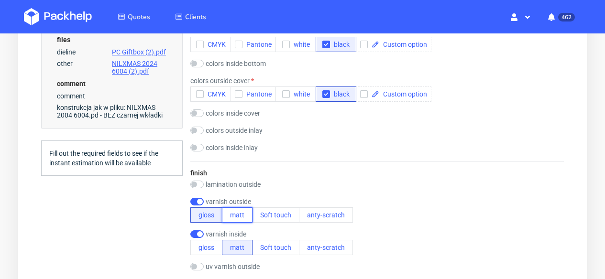
click at [239, 218] on button "matt" at bounding box center [237, 215] width 31 height 15
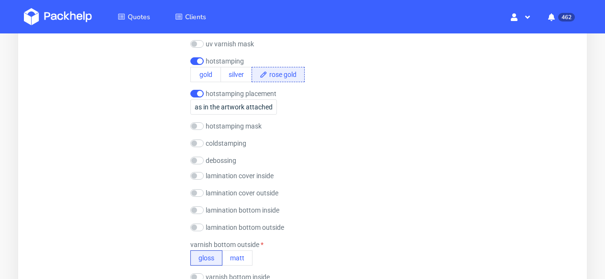
scroll to position [996, 0]
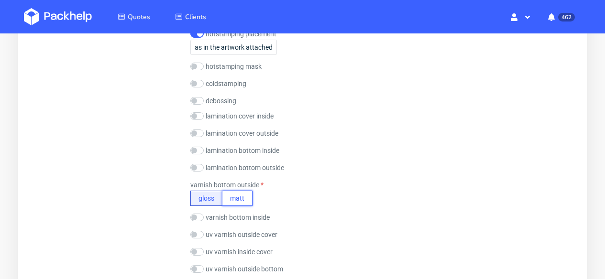
click at [240, 202] on button "matt" at bounding box center [237, 198] width 31 height 15
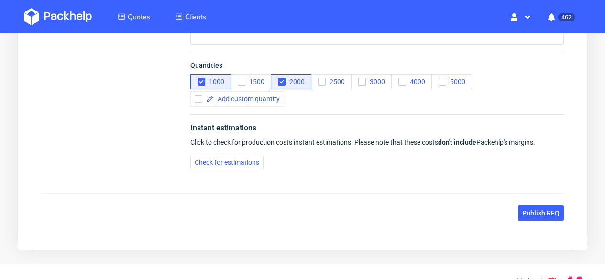
scroll to position [1921, 0]
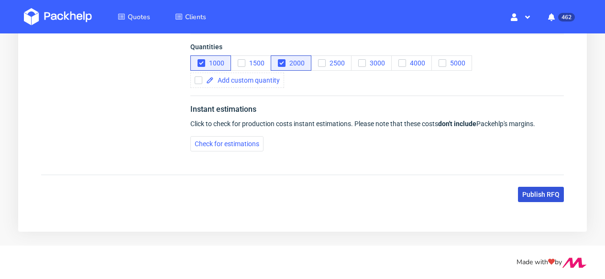
click at [534, 199] on button "Publish RFQ" at bounding box center [541, 194] width 46 height 15
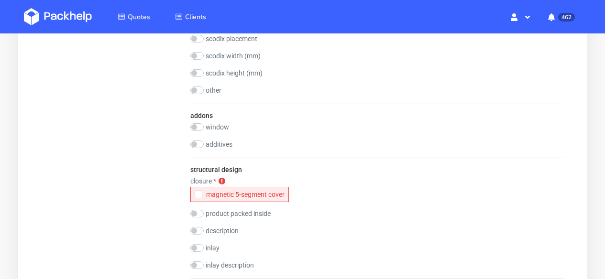
scroll to position [1377, 0]
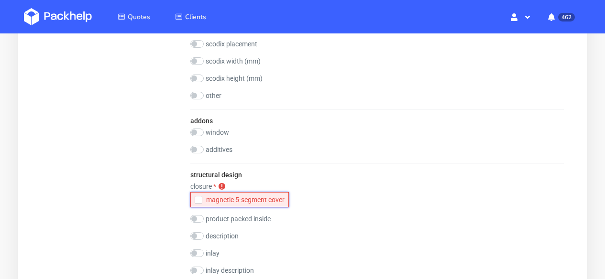
click at [197, 203] on div "button" at bounding box center [199, 200] width 8 height 8
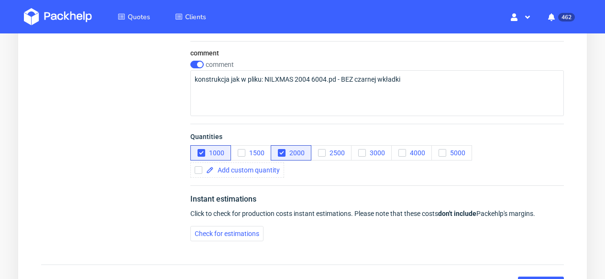
scroll to position [1921, 0]
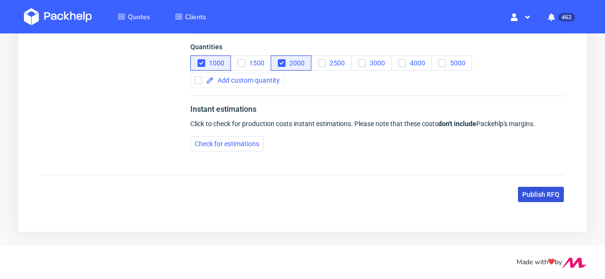
click at [549, 195] on span "Publish RFQ" at bounding box center [540, 194] width 37 height 7
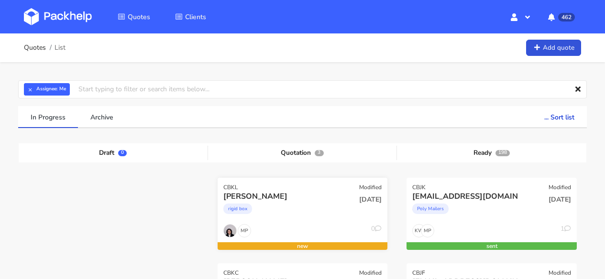
click at [293, 187] on div "CBKL Modified" at bounding box center [303, 184] width 170 height 13
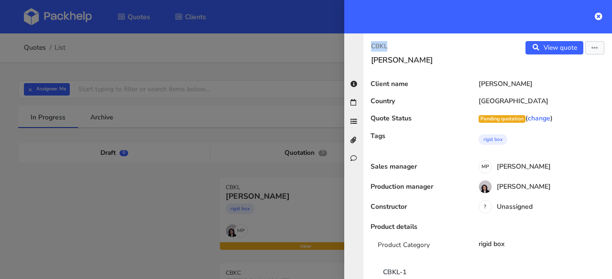
drag, startPoint x: 389, startPoint y: 45, endPoint x: 375, endPoint y: 45, distance: 14.4
click at [369, 45] on div "CBKL [PERSON_NAME]" at bounding box center [426, 53] width 124 height 24
copy p "CBKL"
click at [599, 16] on icon at bounding box center [599, 16] width 8 height 8
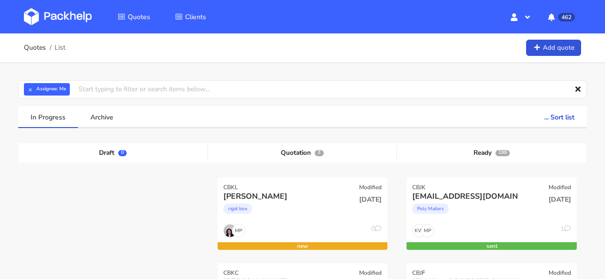
click at [49, 15] on img at bounding box center [58, 16] width 68 height 17
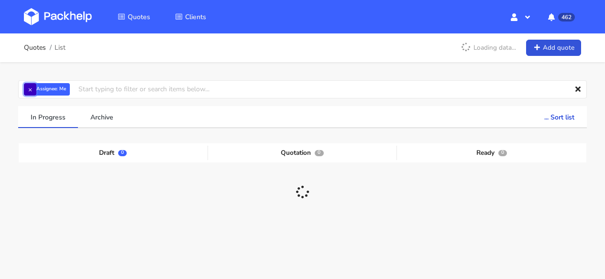
click at [32, 91] on button "×" at bounding box center [30, 89] width 12 height 12
click at [60, 89] on input "text" at bounding box center [302, 89] width 569 height 18
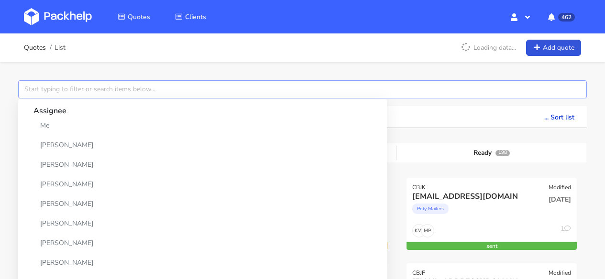
paste input "CBKF"
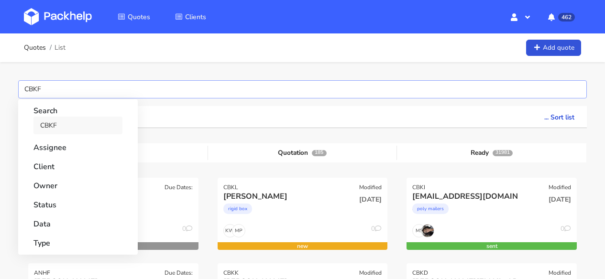
type input "CBKF"
click at [73, 121] on link "CBKF" at bounding box center [77, 126] width 89 height 18
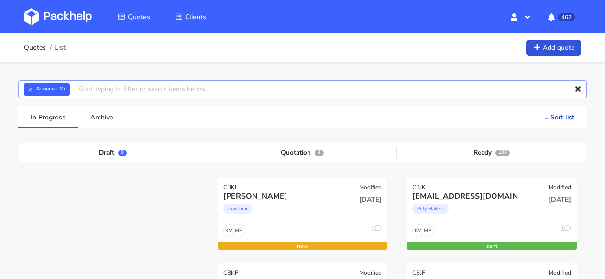
click at [122, 85] on input "text" at bounding box center [302, 89] width 569 height 18
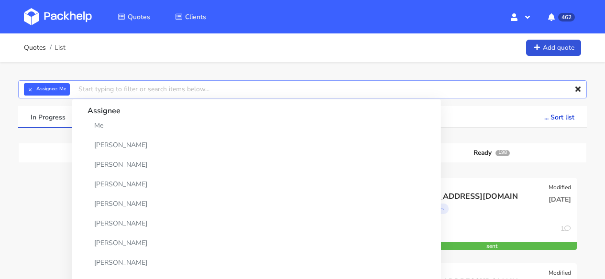
paste input "CBKG"
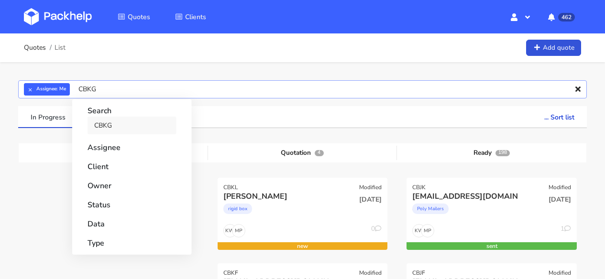
type input "CBKG"
click at [119, 125] on link "CBKG" at bounding box center [132, 126] width 89 height 18
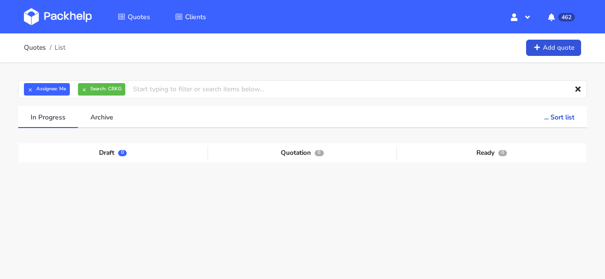
click at [497, 120] on ul "In Progress Archive ... Sort list Last added From old to new Last updated Estim…" at bounding box center [302, 117] width 569 height 22
click at [28, 92] on button "×" at bounding box center [30, 89] width 12 height 12
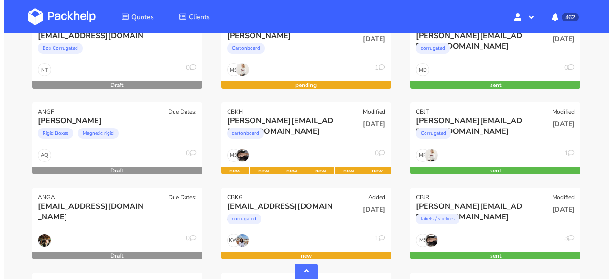
scroll to position [352, 0]
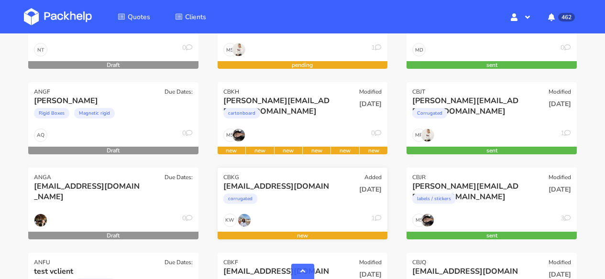
click at [285, 202] on div "corrugated" at bounding box center [277, 201] width 108 height 19
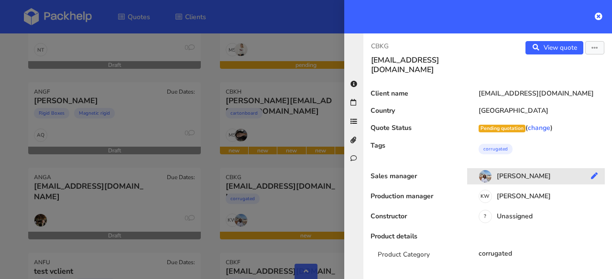
click at [532, 173] on div "Marta Kozłowska" at bounding box center [539, 178] width 145 height 11
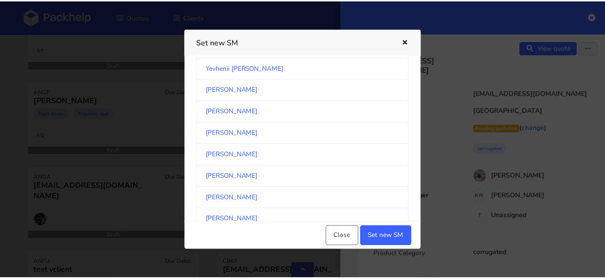
scroll to position [2268, 0]
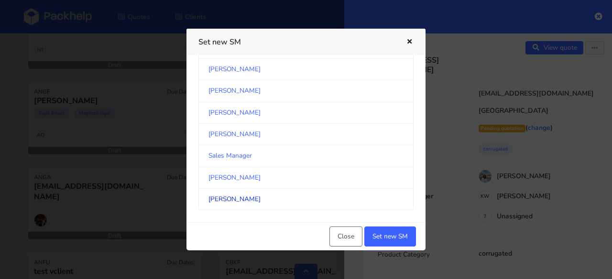
click at [250, 199] on link "Monika Poźniak" at bounding box center [306, 200] width 215 height 22
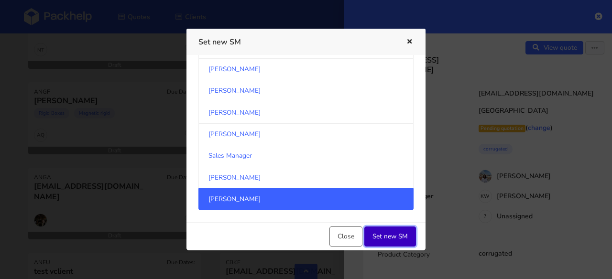
click at [402, 237] on button "Set new SM" at bounding box center [391, 237] width 52 height 20
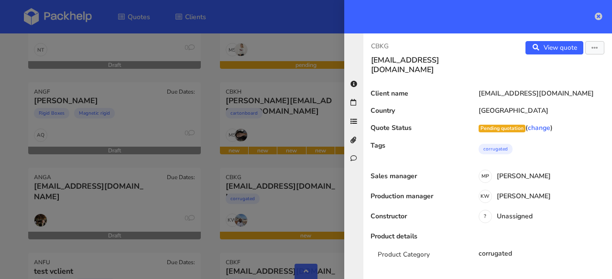
click at [602, 15] on icon at bounding box center [599, 16] width 8 height 8
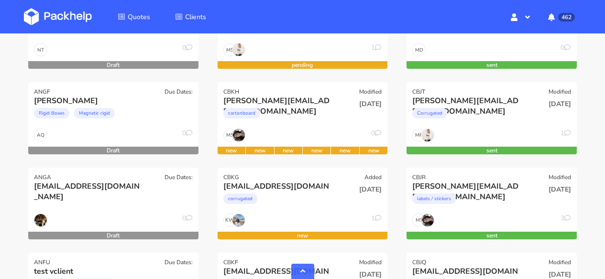
click at [66, 8] on img at bounding box center [58, 16] width 68 height 17
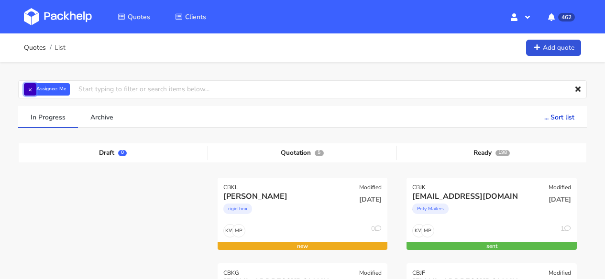
click at [27, 90] on button "×" at bounding box center [30, 89] width 12 height 12
click at [42, 90] on input "text" at bounding box center [302, 89] width 569 height 18
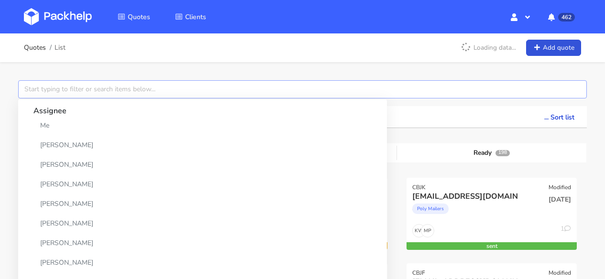
paste input "BZAD-2"
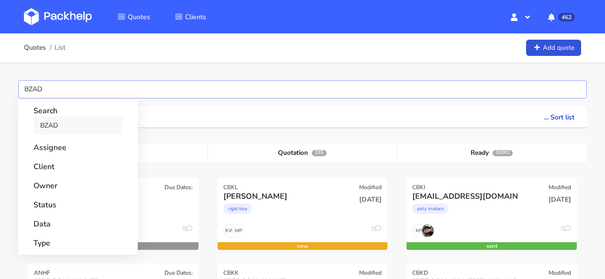
type input "BZAD"
click at [72, 123] on link "BZAD" at bounding box center [77, 126] width 89 height 18
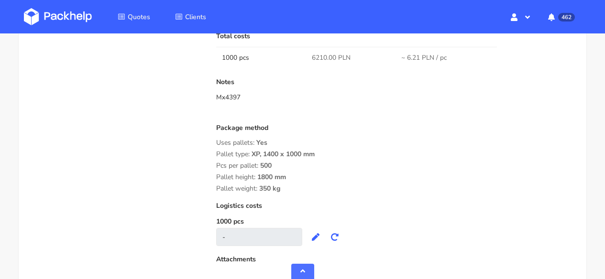
scroll to position [962, 0]
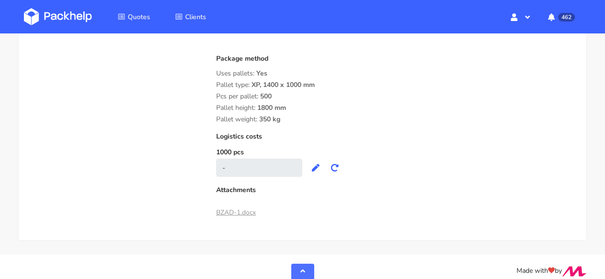
drag, startPoint x: 285, startPoint y: 127, endPoint x: 239, endPoint y: 103, distance: 51.4
click at [239, 103] on div "Package method Uses pallets: Yes Pallet type: XP, 1400 x 1000 mm Pcs per pallet…" at bounding box center [395, 89] width 359 height 68
drag, startPoint x: 243, startPoint y: 92, endPoint x: 279, endPoint y: 124, distance: 48.1
click at [287, 123] on div "Package method Uses pallets: Yes Pallet type: XP, 1400 x 1000 mm Pcs per pallet…" at bounding box center [395, 89] width 359 height 68
copy div "Pallet type: XP, 1400 x 1000 mm Pcs per pallet: 500 Pallet height: 1800 mm Pall…"
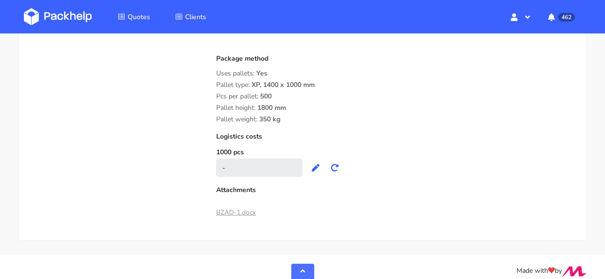
click at [278, 131] on span "350 kg" at bounding box center [269, 123] width 21 height 16
drag, startPoint x: 280, startPoint y: 128, endPoint x: 231, endPoint y: 93, distance: 60.5
copy div "Pallet type: XP, 1400 x 1000 mm Pcs per pallet: 500 Pallet height: 1800 mm Pall…"
click at [53, 11] on img at bounding box center [58, 16] width 68 height 17
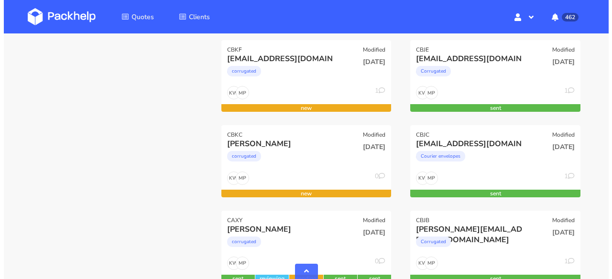
scroll to position [365, 0]
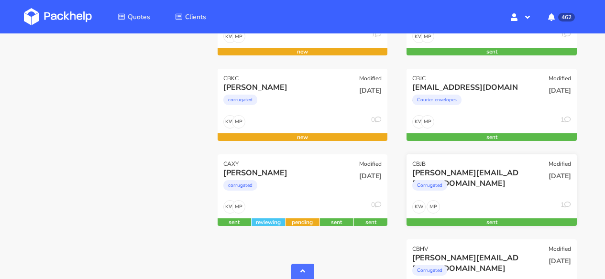
click at [524, 186] on div "11 Sep 2025" at bounding box center [549, 184] width 57 height 33
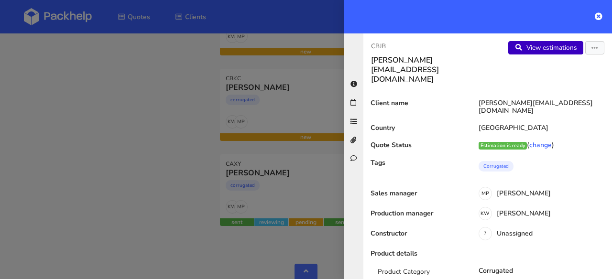
click at [542, 45] on link "View estimations" at bounding box center [546, 47] width 75 height 13
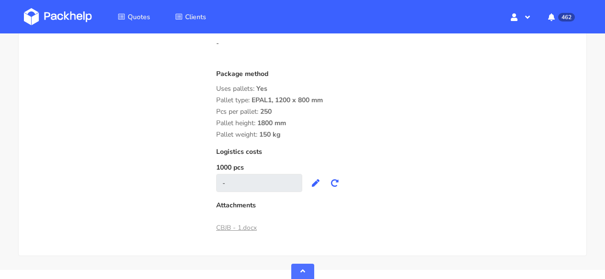
scroll to position [902, 0]
drag, startPoint x: 281, startPoint y: 136, endPoint x: 215, endPoint y: 100, distance: 75.4
copy div "Pallet type: EPAL1, 1200 x 800 mm Pcs per pallet: 250 Pallet height: 1800 mm Pa…"
click at [68, 20] on img at bounding box center [58, 16] width 68 height 17
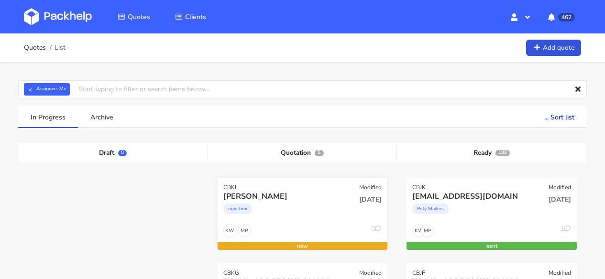
click at [326, 209] on div "rigid box" at bounding box center [277, 211] width 108 height 19
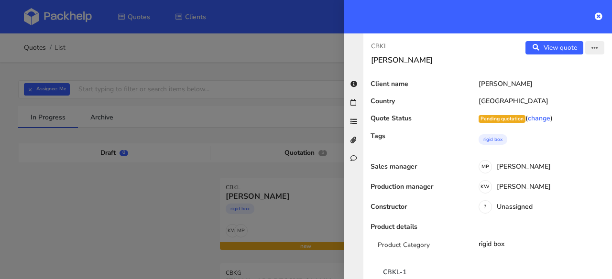
click at [586, 49] on button "button" at bounding box center [595, 47] width 19 height 13
click at [553, 67] on link "Edit quote" at bounding box center [564, 68] width 84 height 16
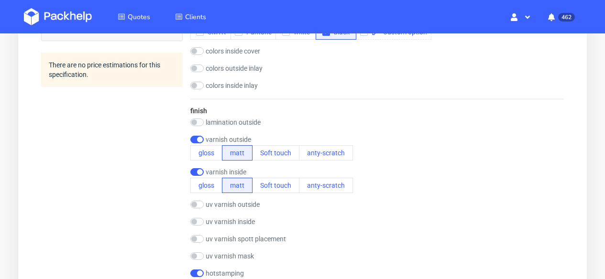
scroll to position [686, 0]
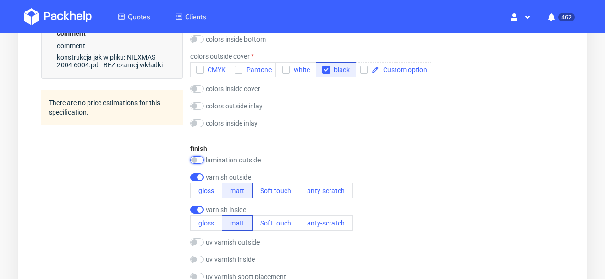
click at [203, 159] on input "checkbox" at bounding box center [196, 160] width 13 height 8
checkbox input "true"
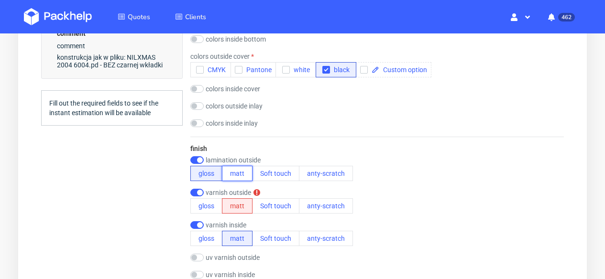
click at [240, 178] on button "matt" at bounding box center [237, 173] width 31 height 15
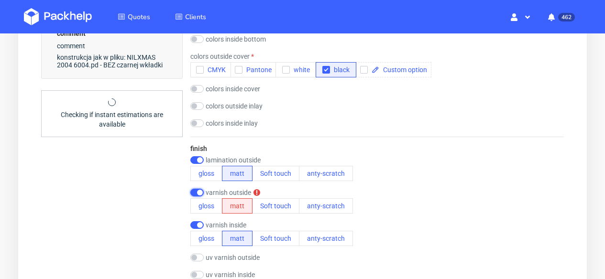
click at [192, 193] on input "checkbox" at bounding box center [196, 193] width 13 height 8
checkbox input "false"
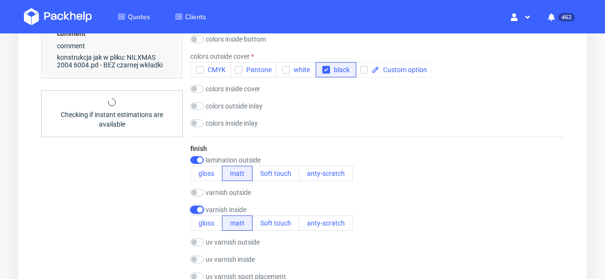
click at [193, 207] on input "checkbox" at bounding box center [196, 210] width 13 height 8
checkbox input "false"
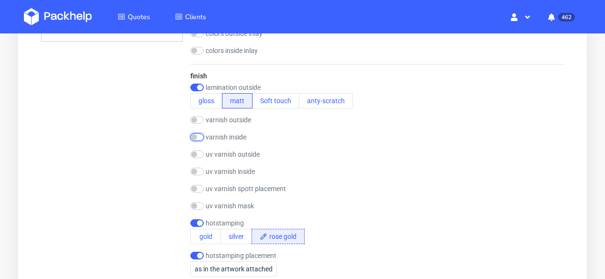
scroll to position [696, 0]
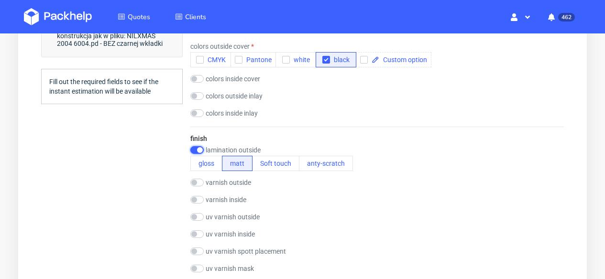
click at [199, 151] on input "checkbox" at bounding box center [196, 150] width 13 height 8
checkbox input "false"
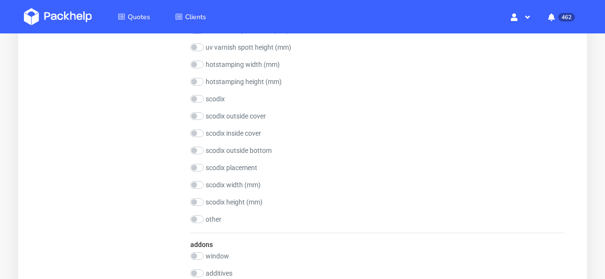
scroll to position [1356, 0]
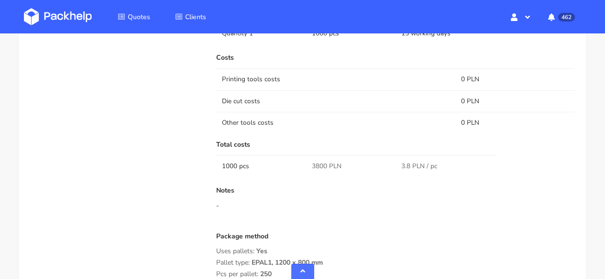
scroll to position [612, 0]
